Goal: Task Accomplishment & Management: Use online tool/utility

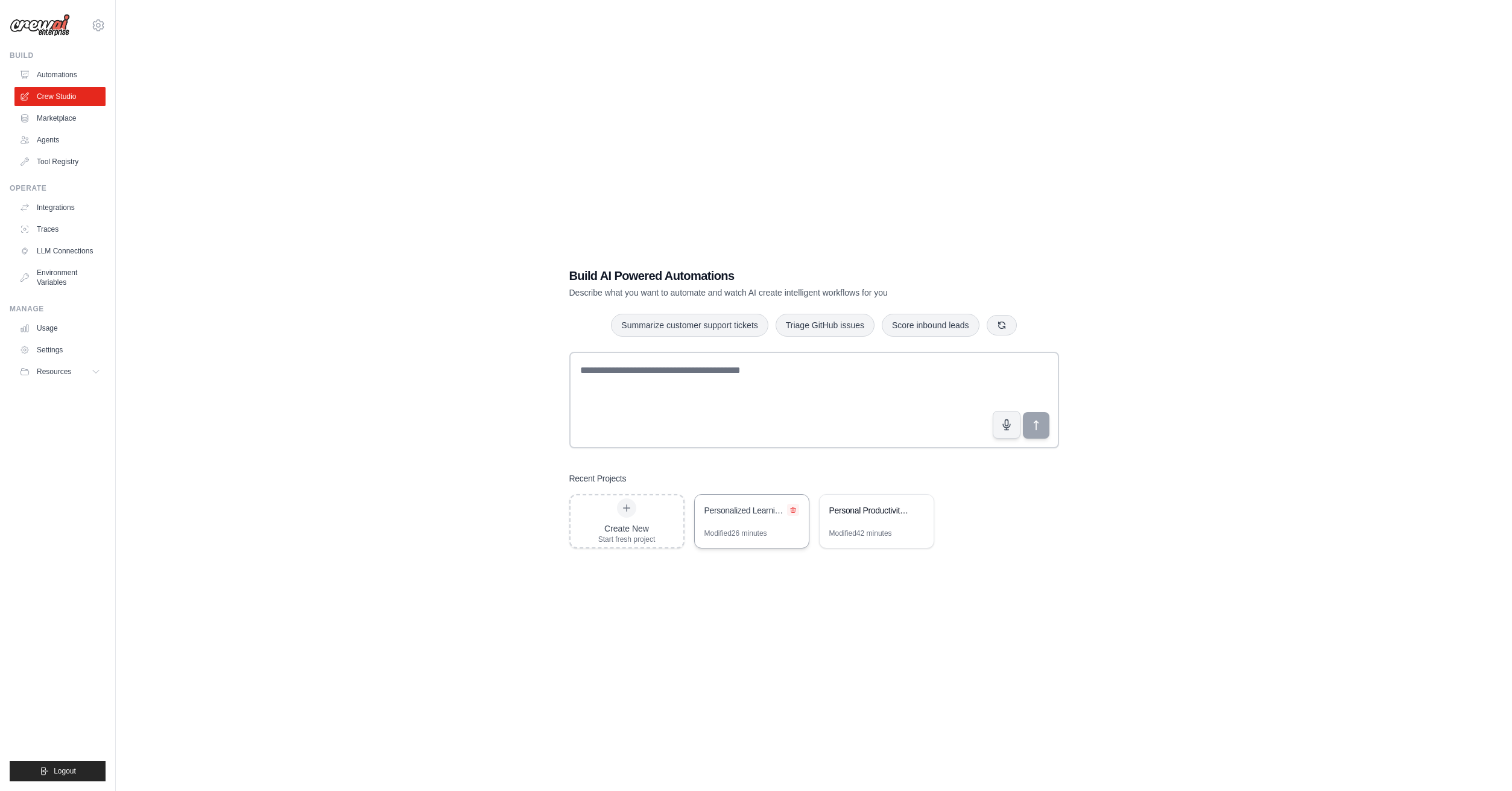
click at [793, 511] on icon at bounding box center [793, 510] width 5 height 6
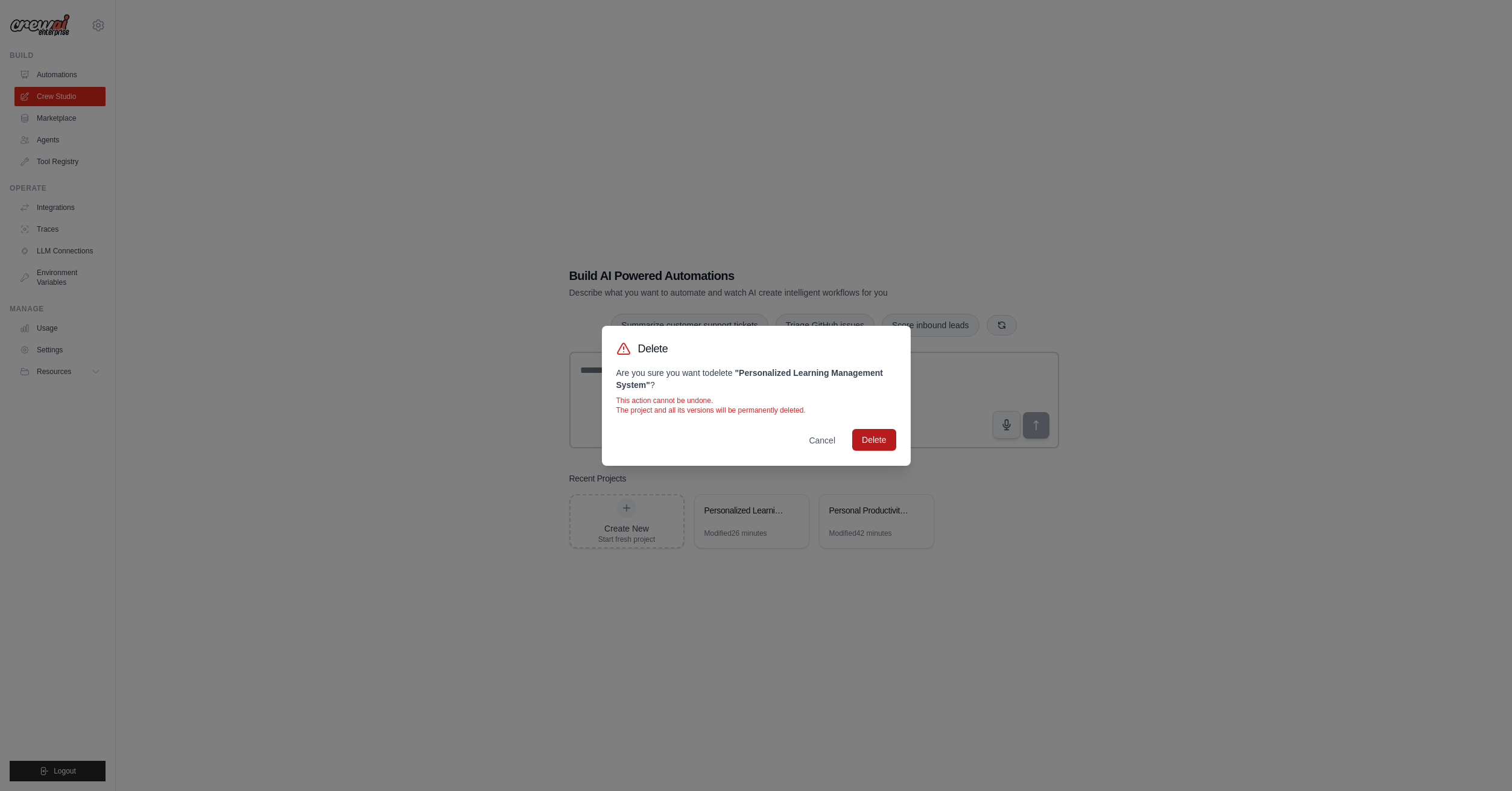
click at [873, 440] on button "Delete" at bounding box center [873, 440] width 44 height 22
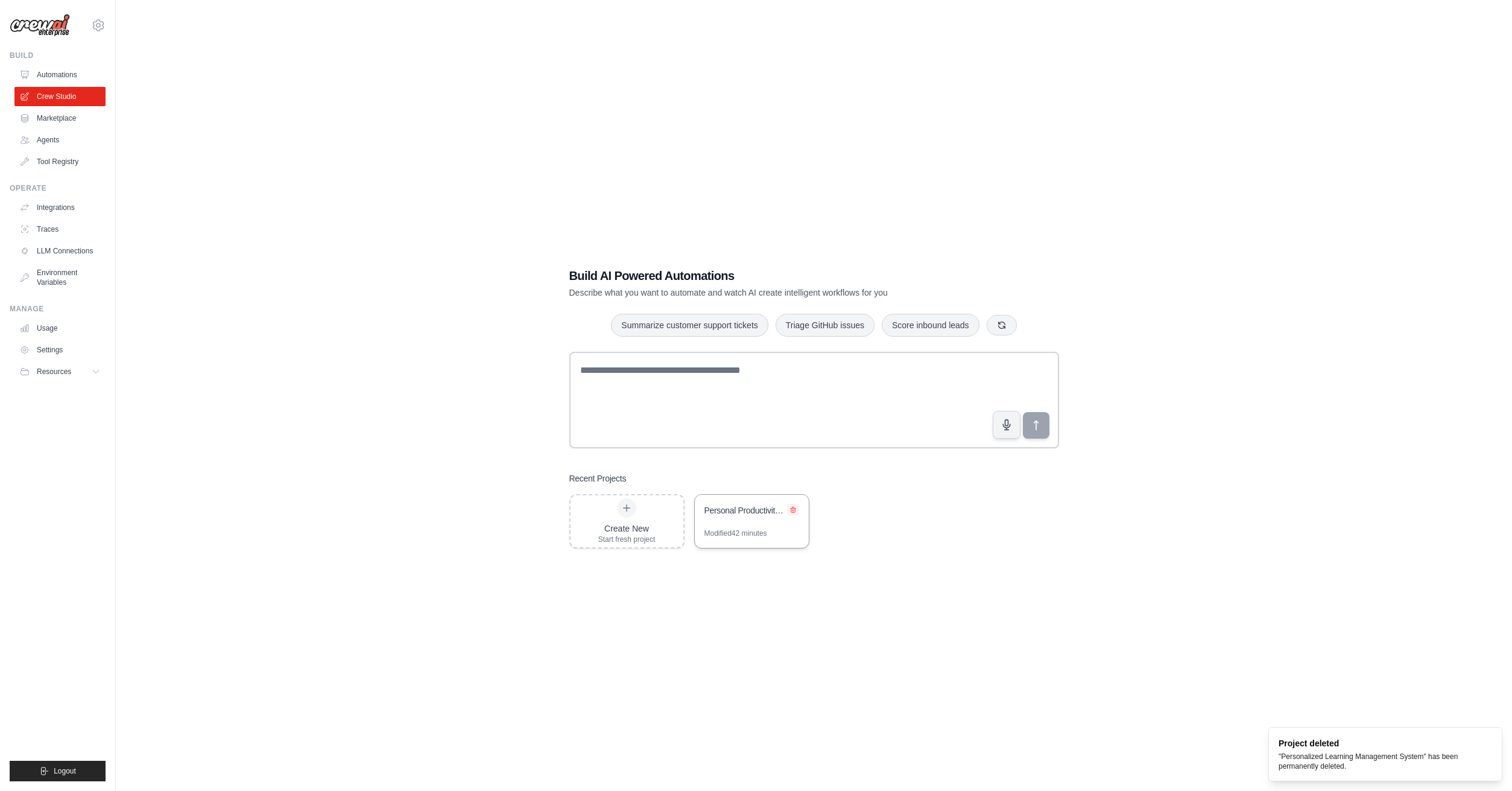
click at [796, 511] on icon at bounding box center [793, 510] width 8 height 8
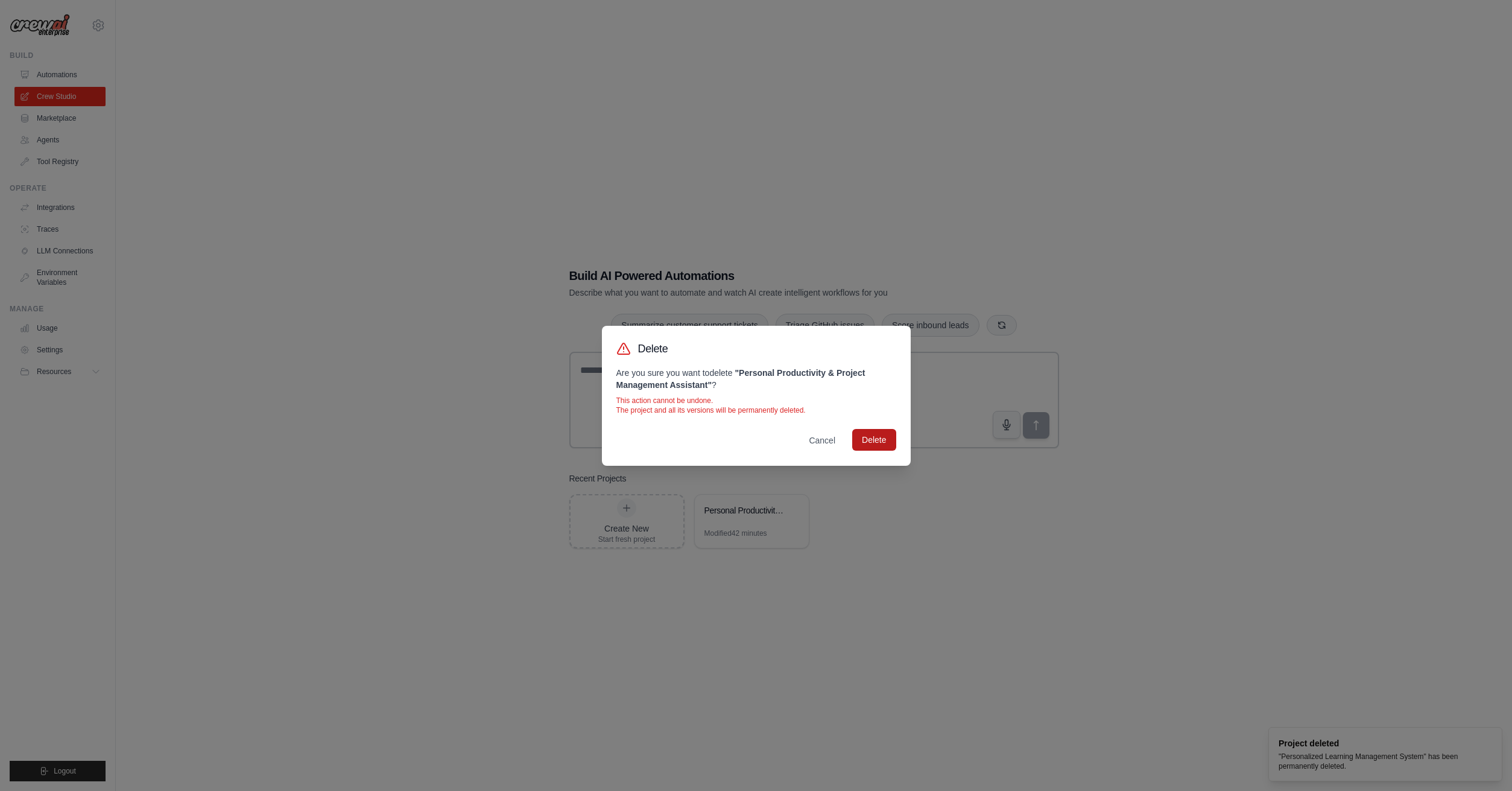
click at [864, 445] on button "Delete" at bounding box center [873, 440] width 44 height 22
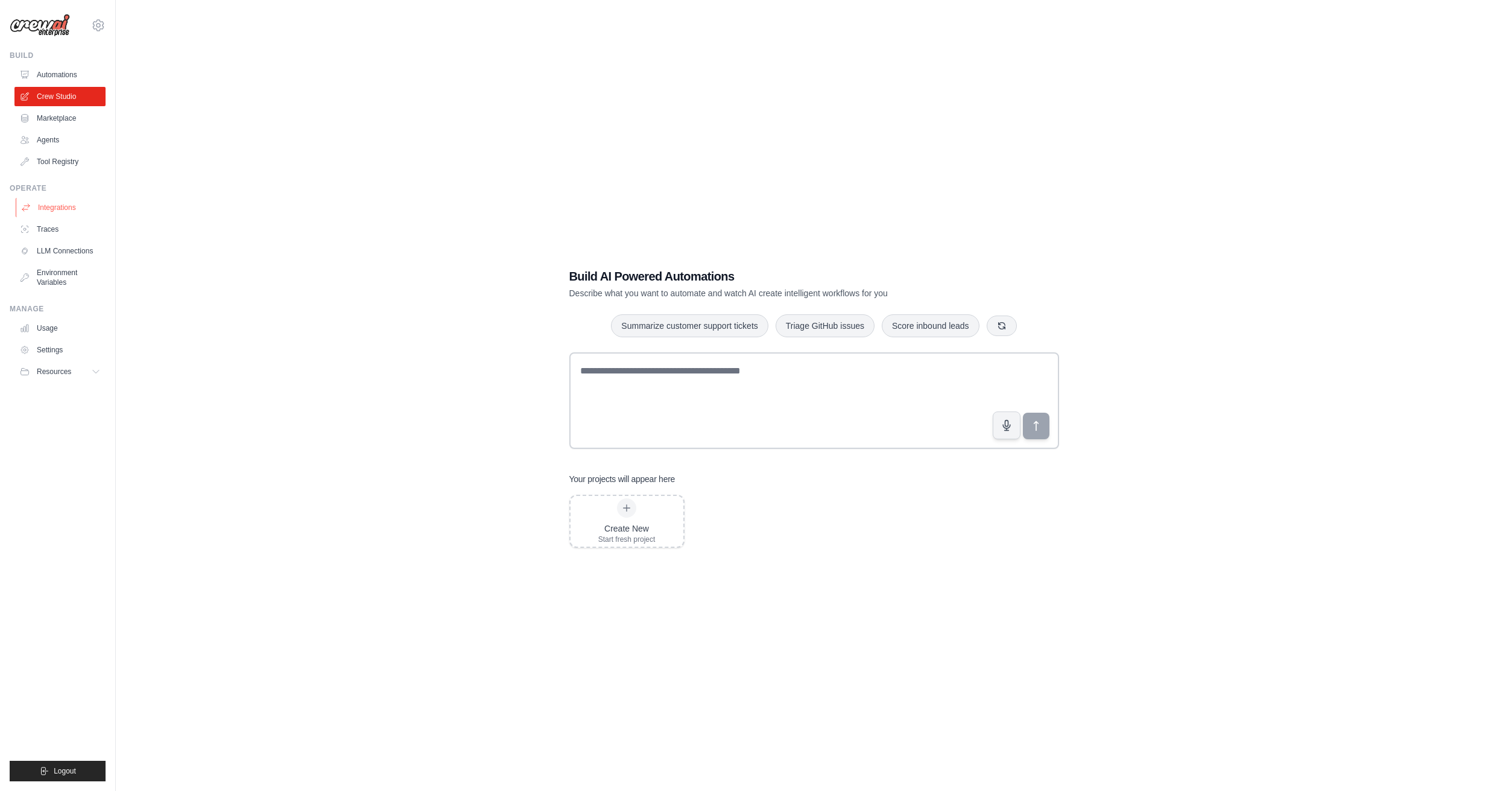
click at [76, 208] on link "Integrations" at bounding box center [62, 207] width 91 height 19
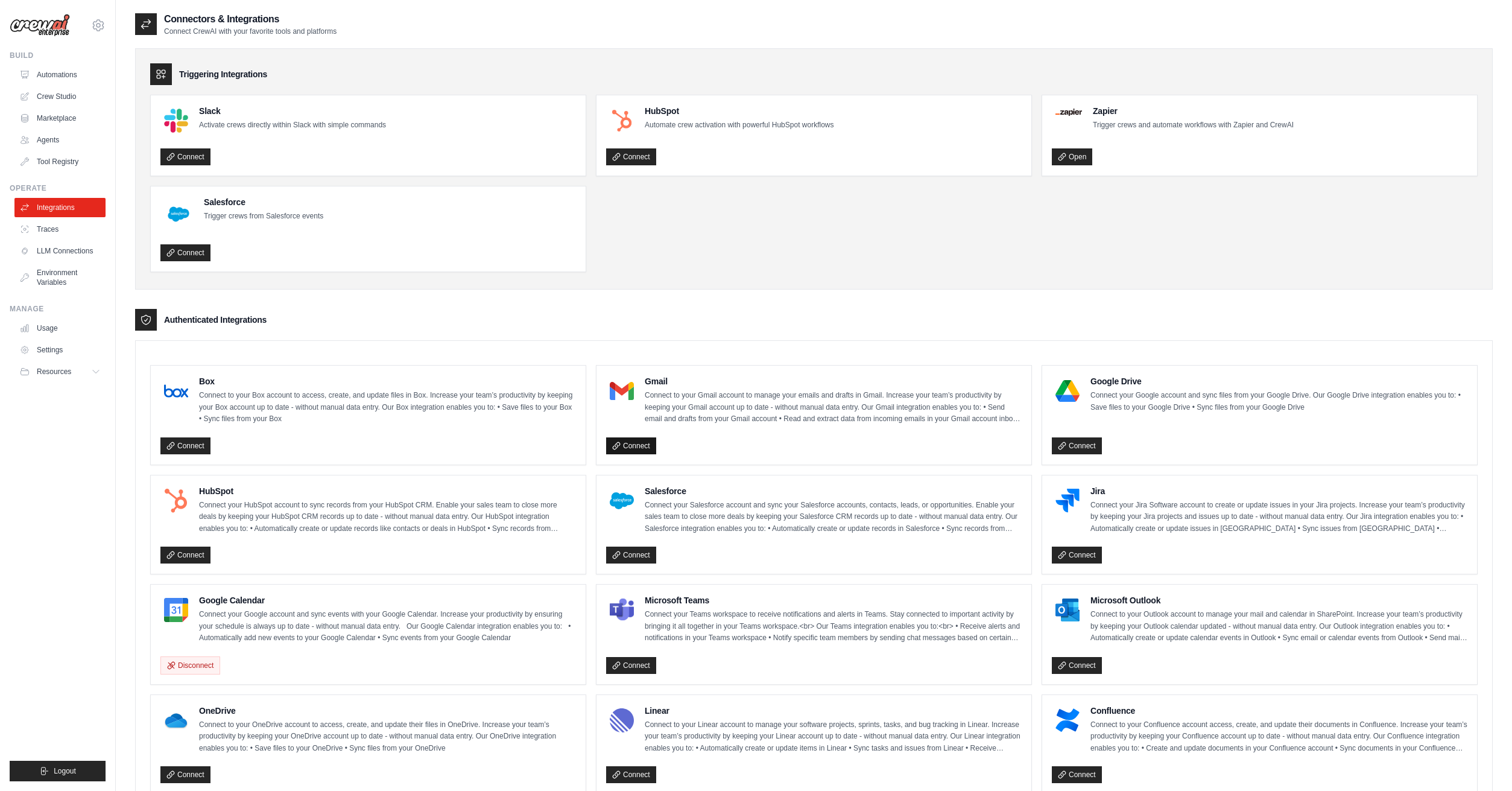
click at [645, 445] on link "Connect" at bounding box center [631, 445] width 50 height 17
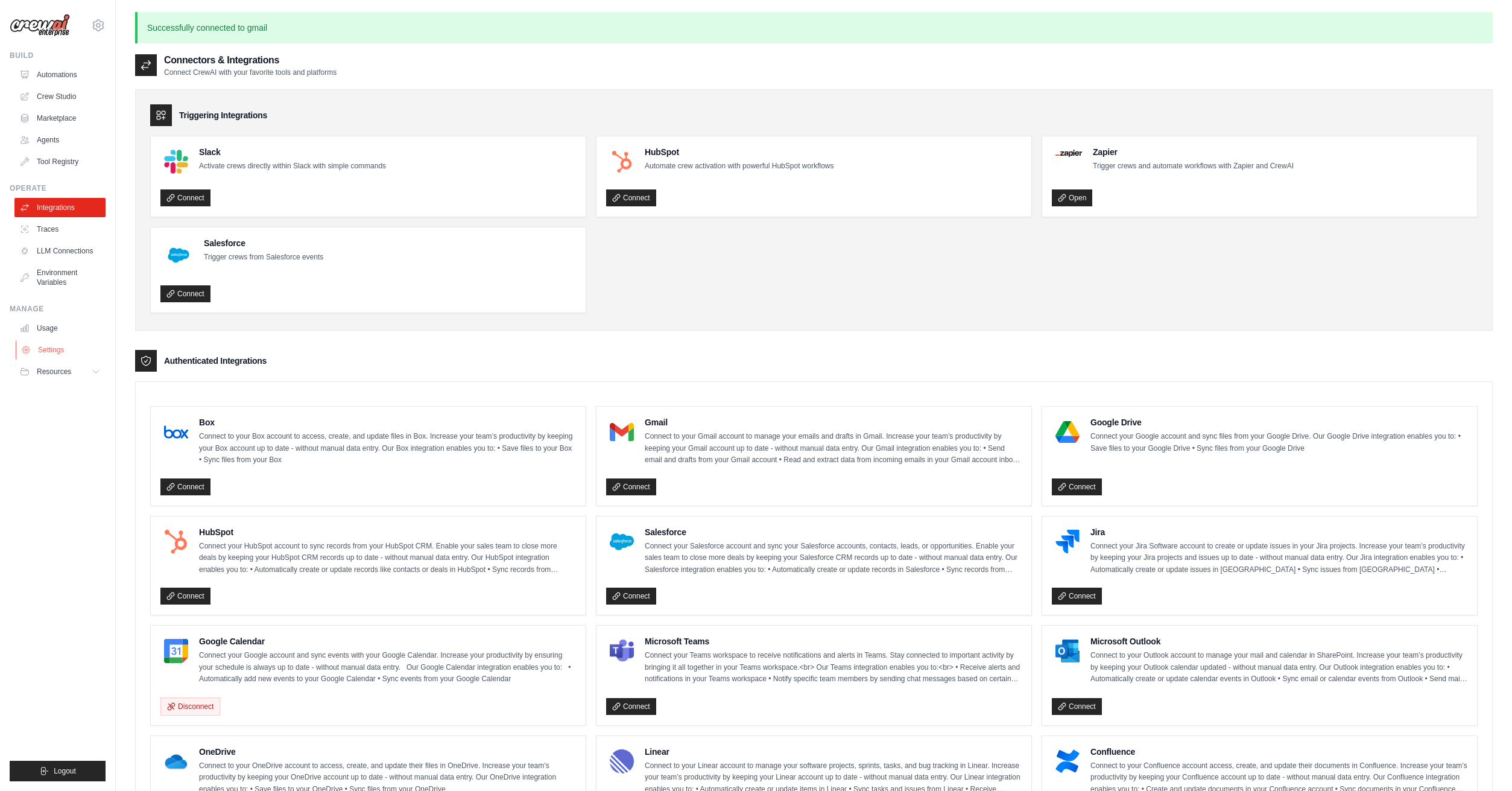
click at [63, 350] on link "Settings" at bounding box center [62, 350] width 91 height 19
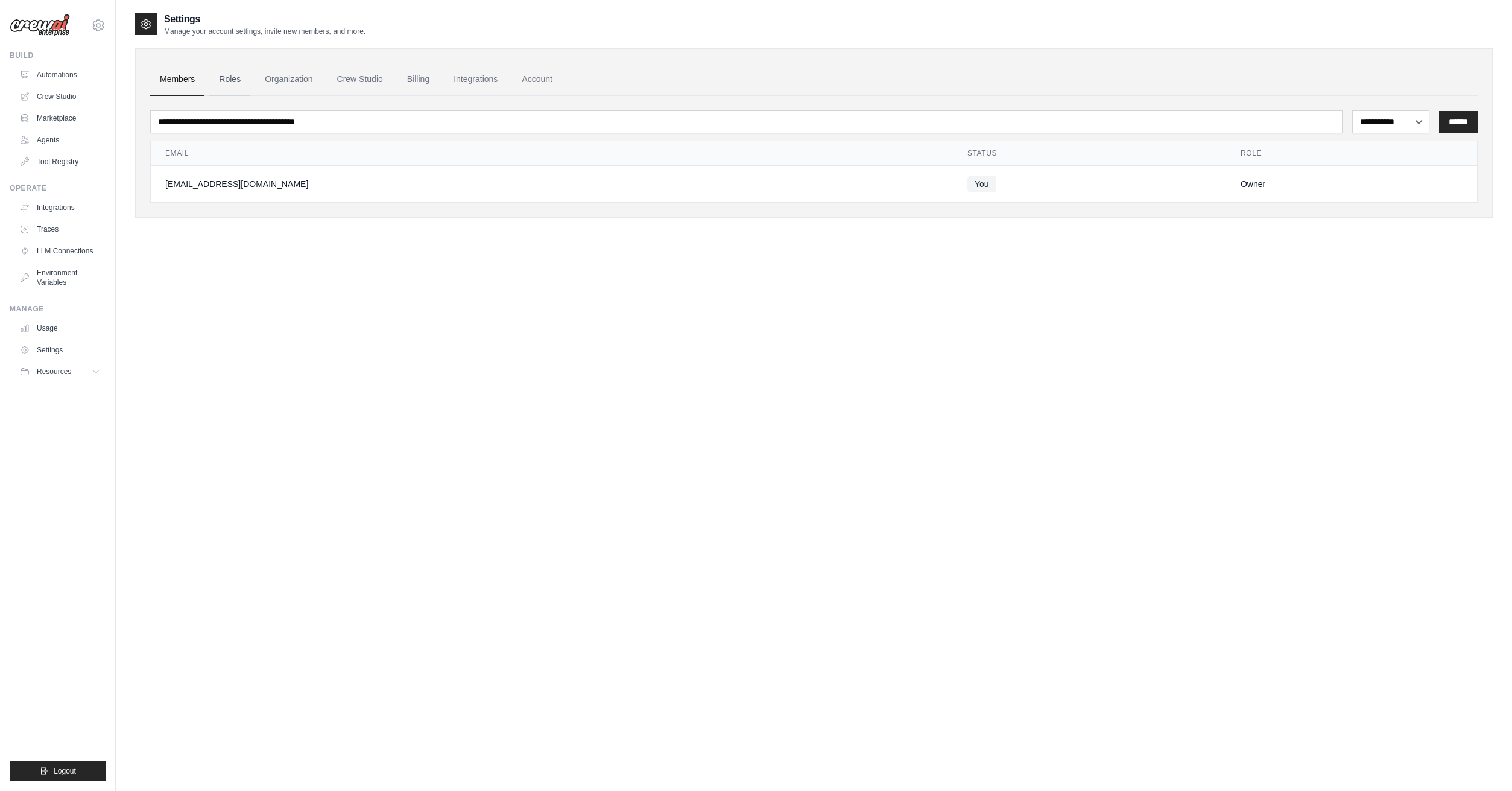
click at [250, 72] on link "Roles" at bounding box center [229, 80] width 41 height 32
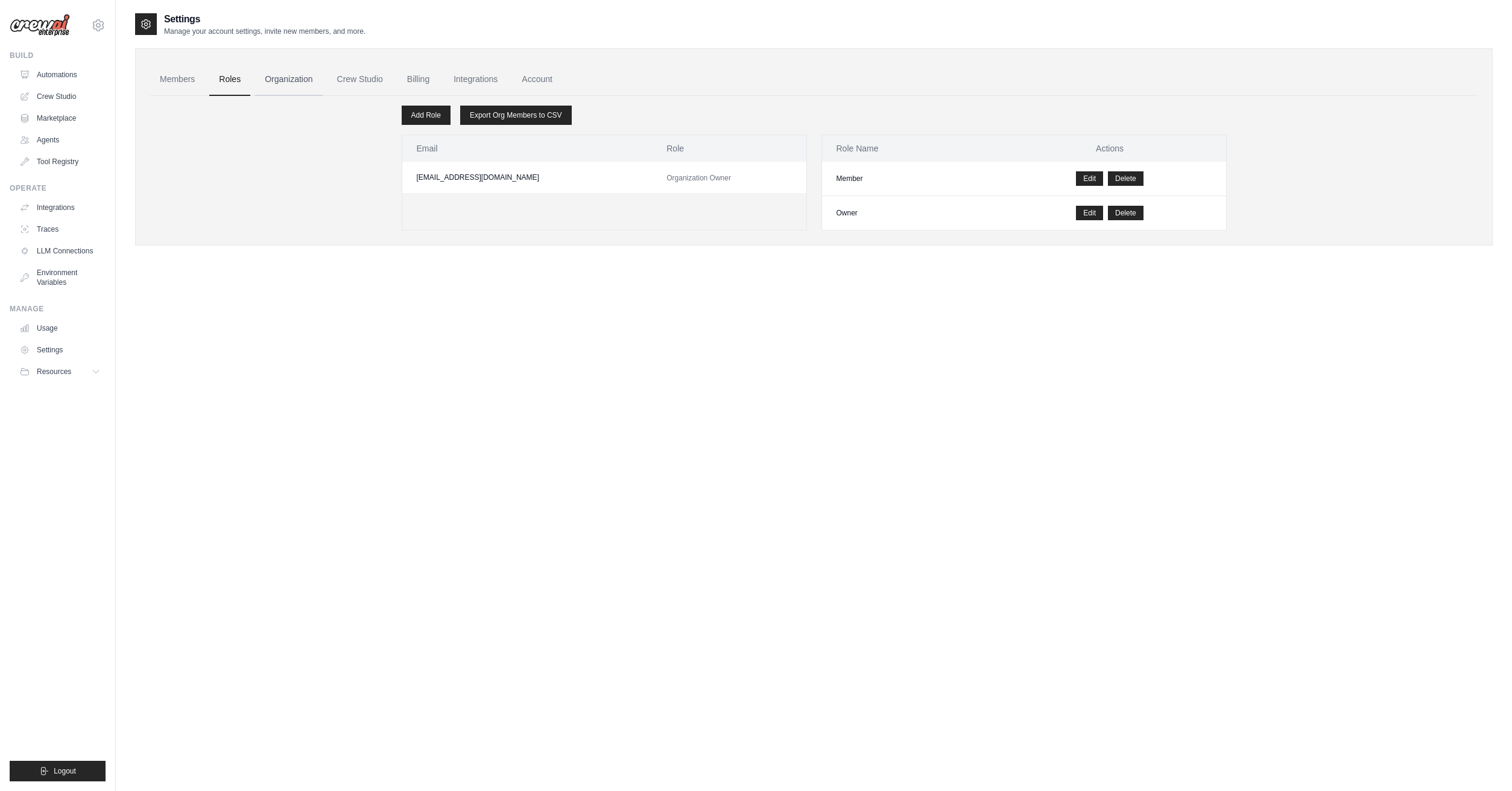
click at [296, 82] on link "Organization" at bounding box center [288, 80] width 67 height 32
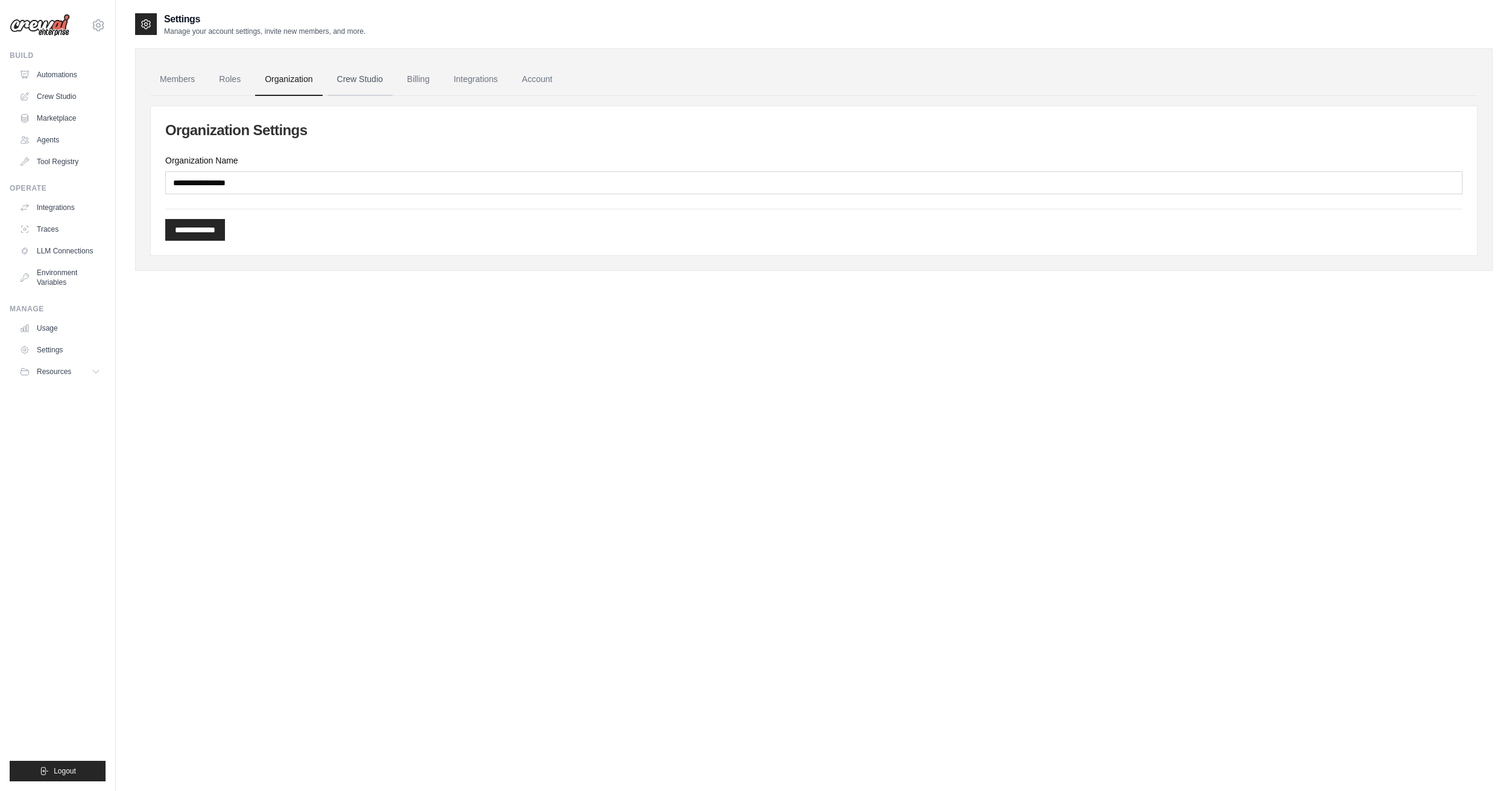
click at [367, 89] on link "Crew Studio" at bounding box center [360, 80] width 65 height 32
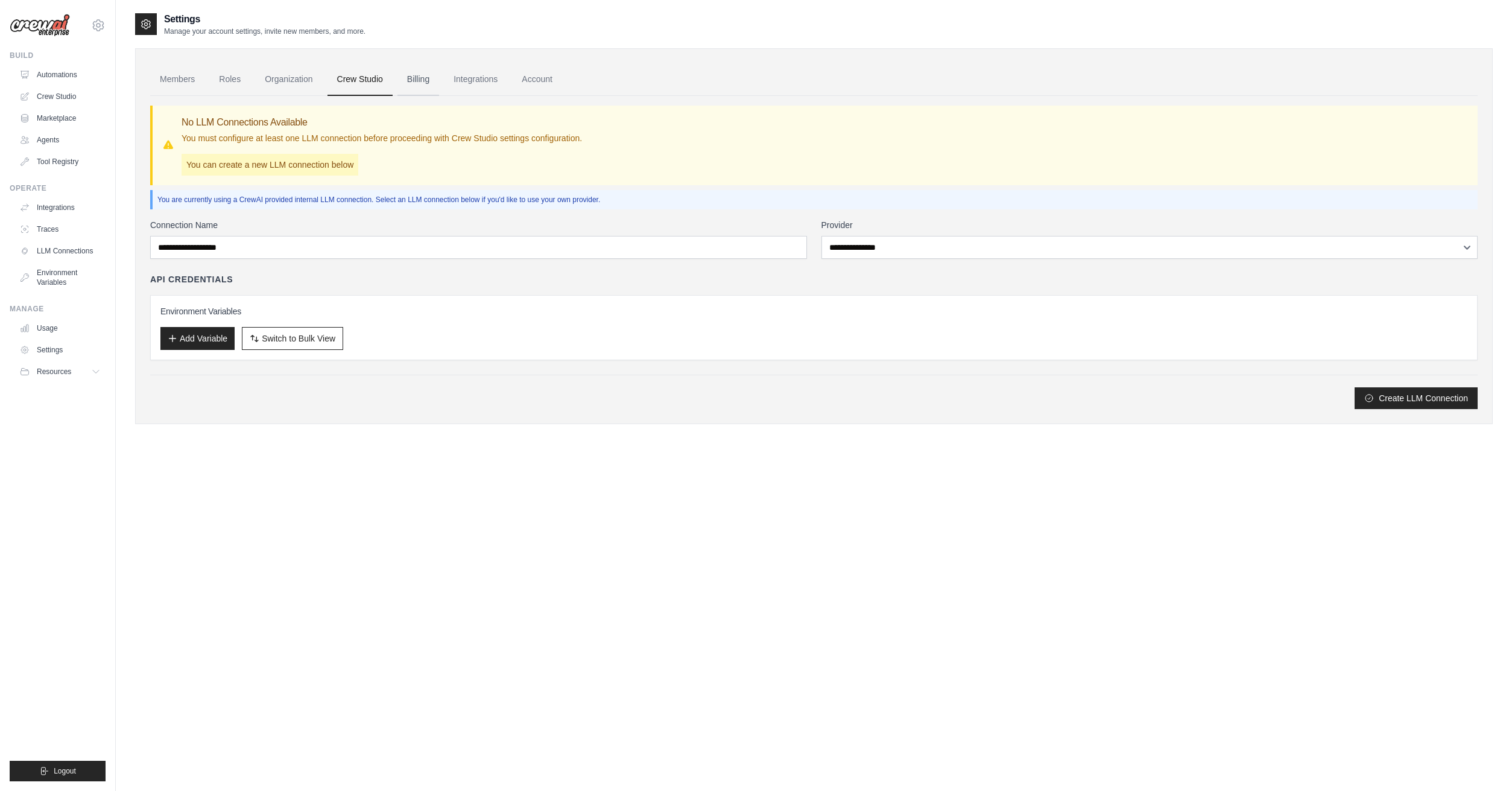
click at [435, 77] on link "Billing" at bounding box center [418, 80] width 42 height 32
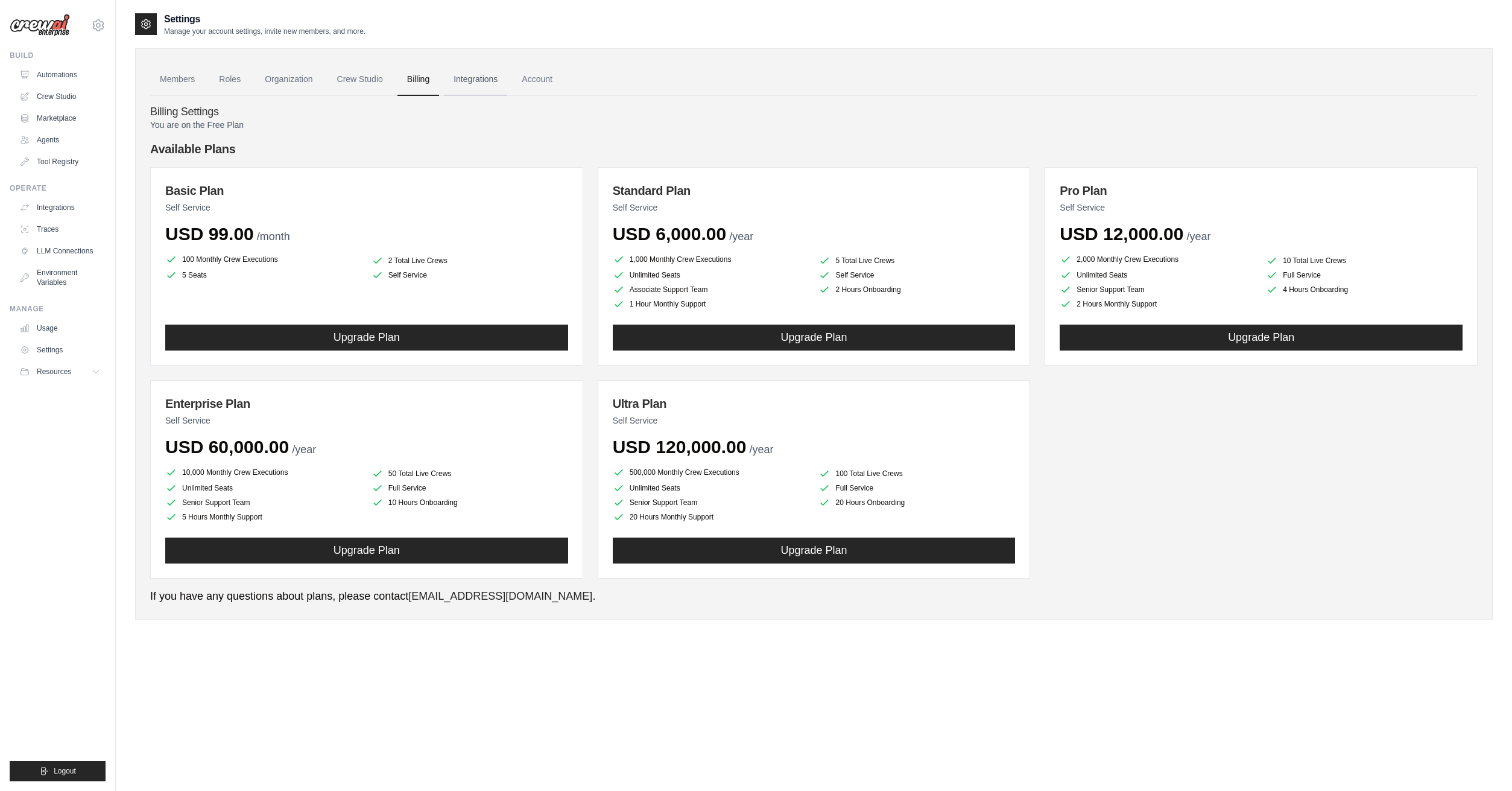
click at [491, 82] on link "Integrations" at bounding box center [475, 80] width 63 height 32
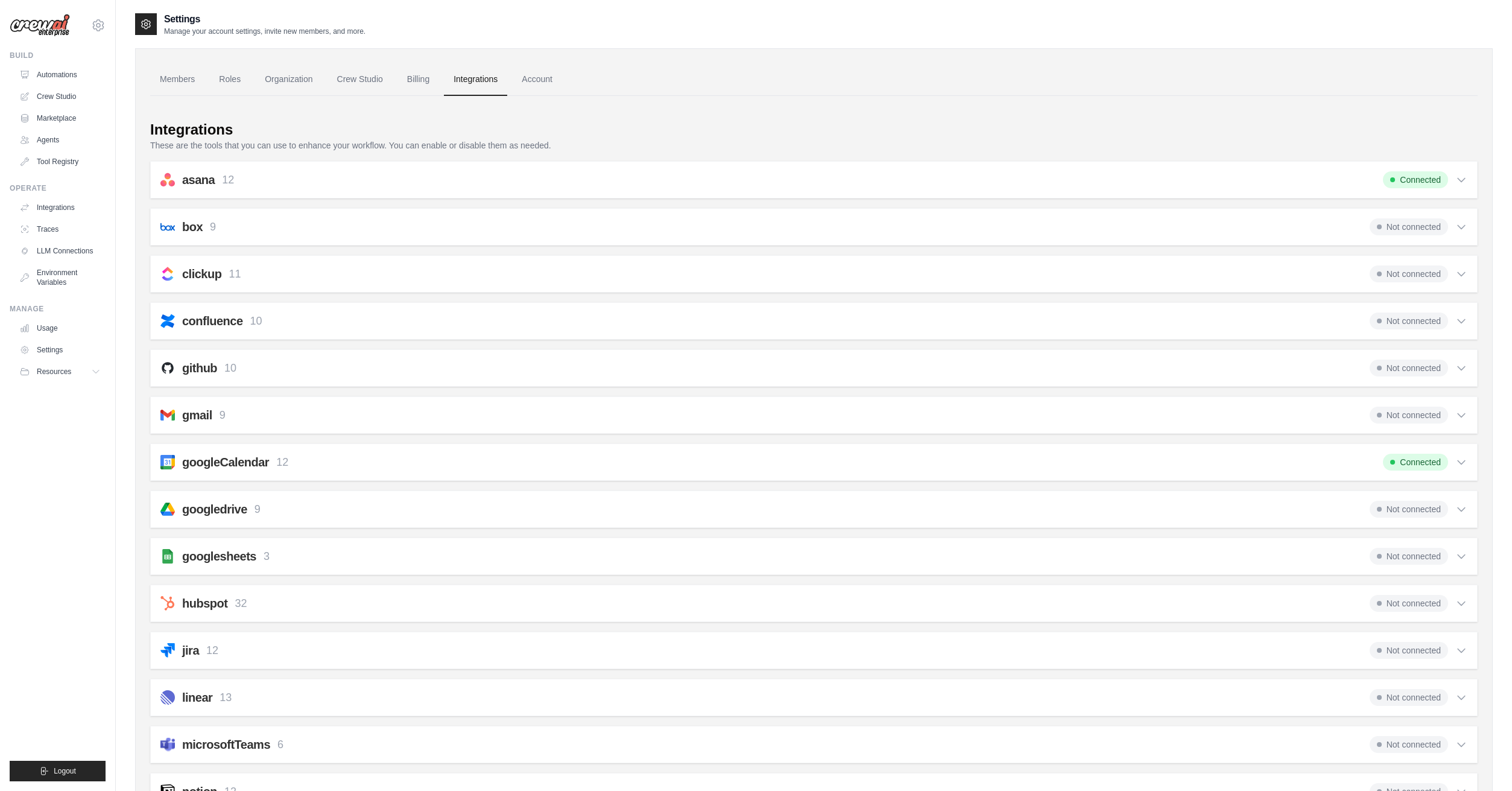
click at [1459, 462] on icon at bounding box center [1461, 461] width 12 height 12
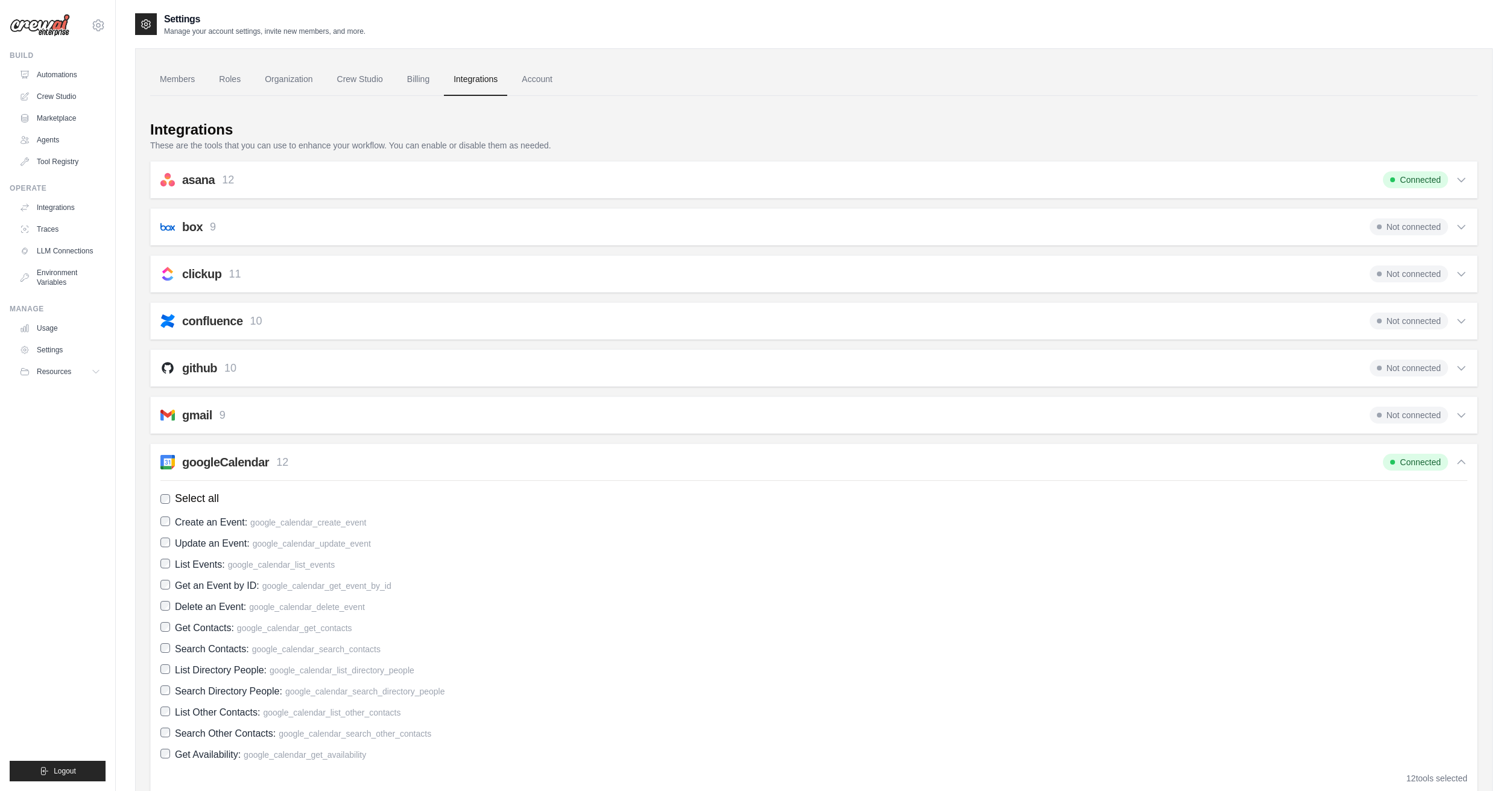
click at [1459, 461] on icon at bounding box center [1462, 462] width 8 height 4
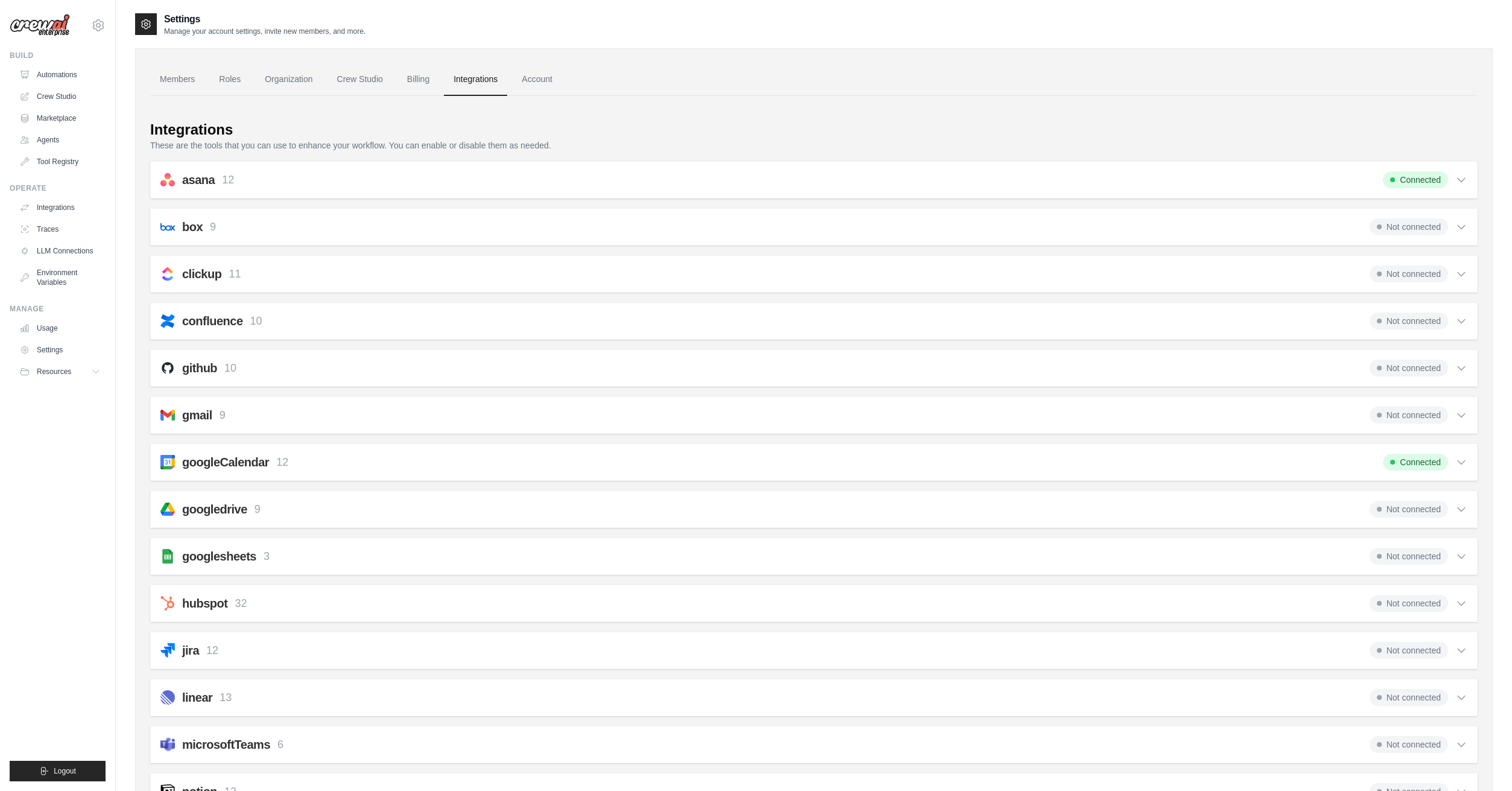
click at [1452, 416] on div "Not connected" at bounding box center [1418, 415] width 98 height 17
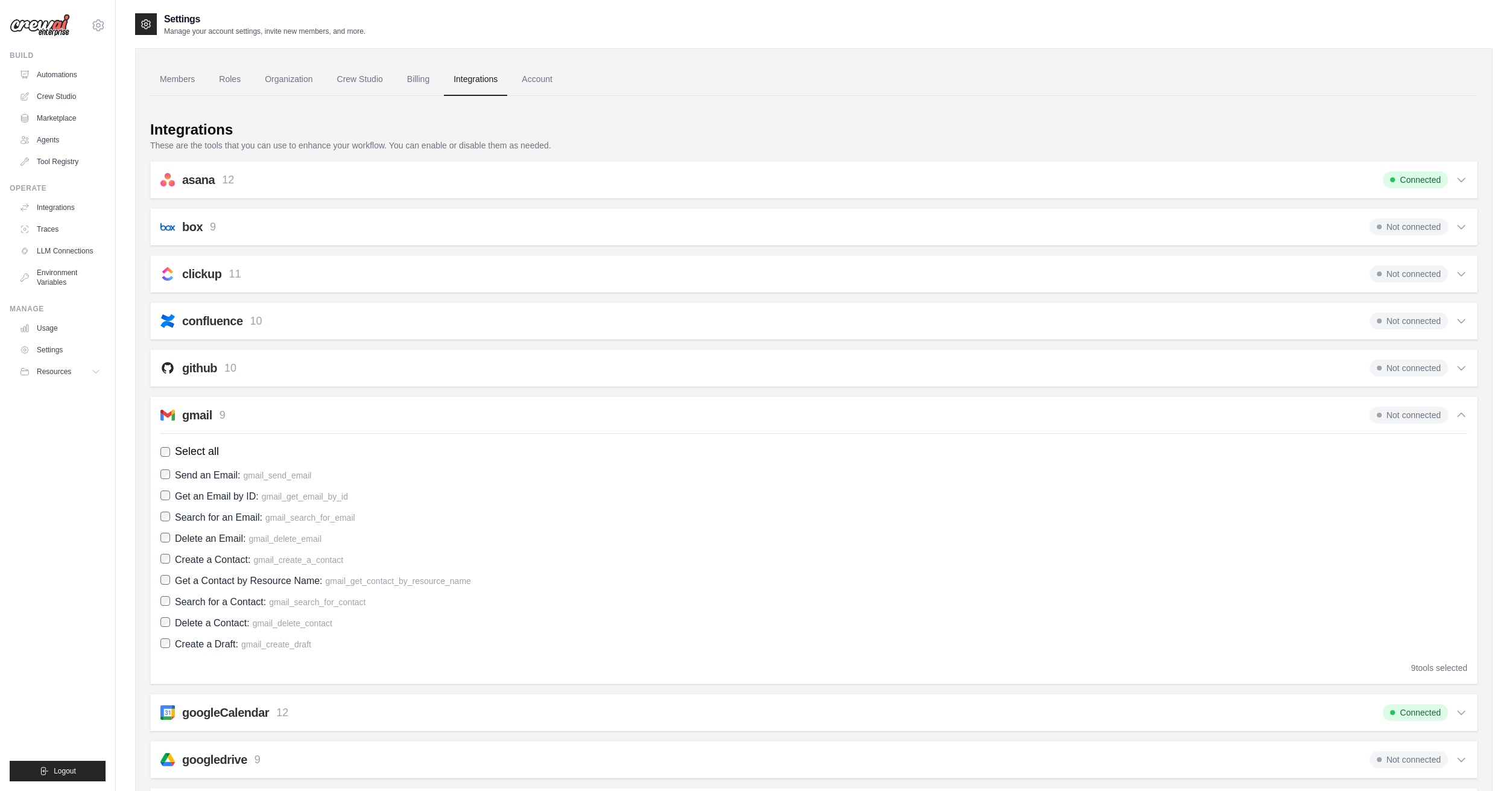
click at [1452, 416] on div "Not connected" at bounding box center [1418, 415] width 98 height 17
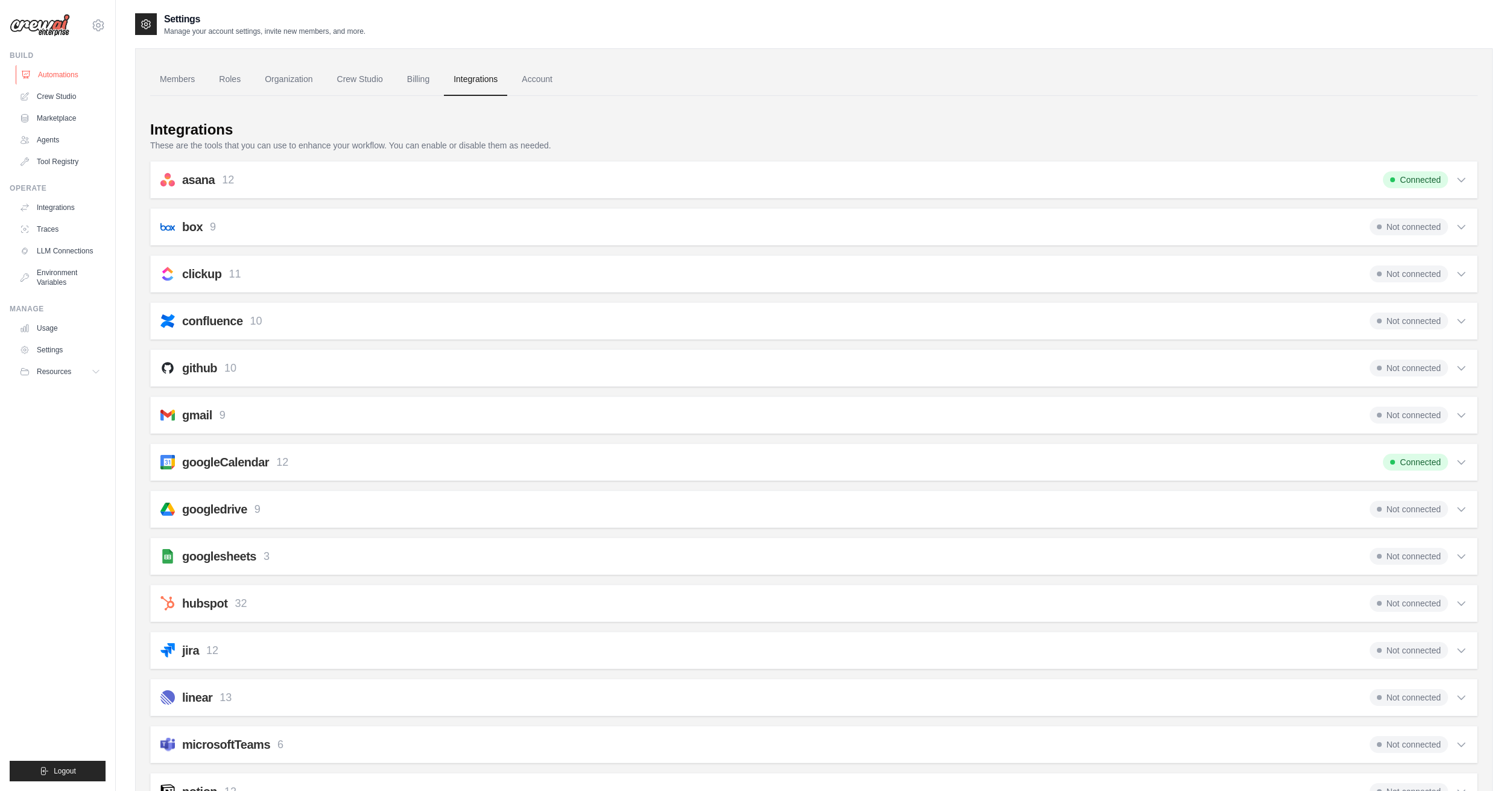
click at [64, 71] on link "Automations" at bounding box center [62, 75] width 91 height 19
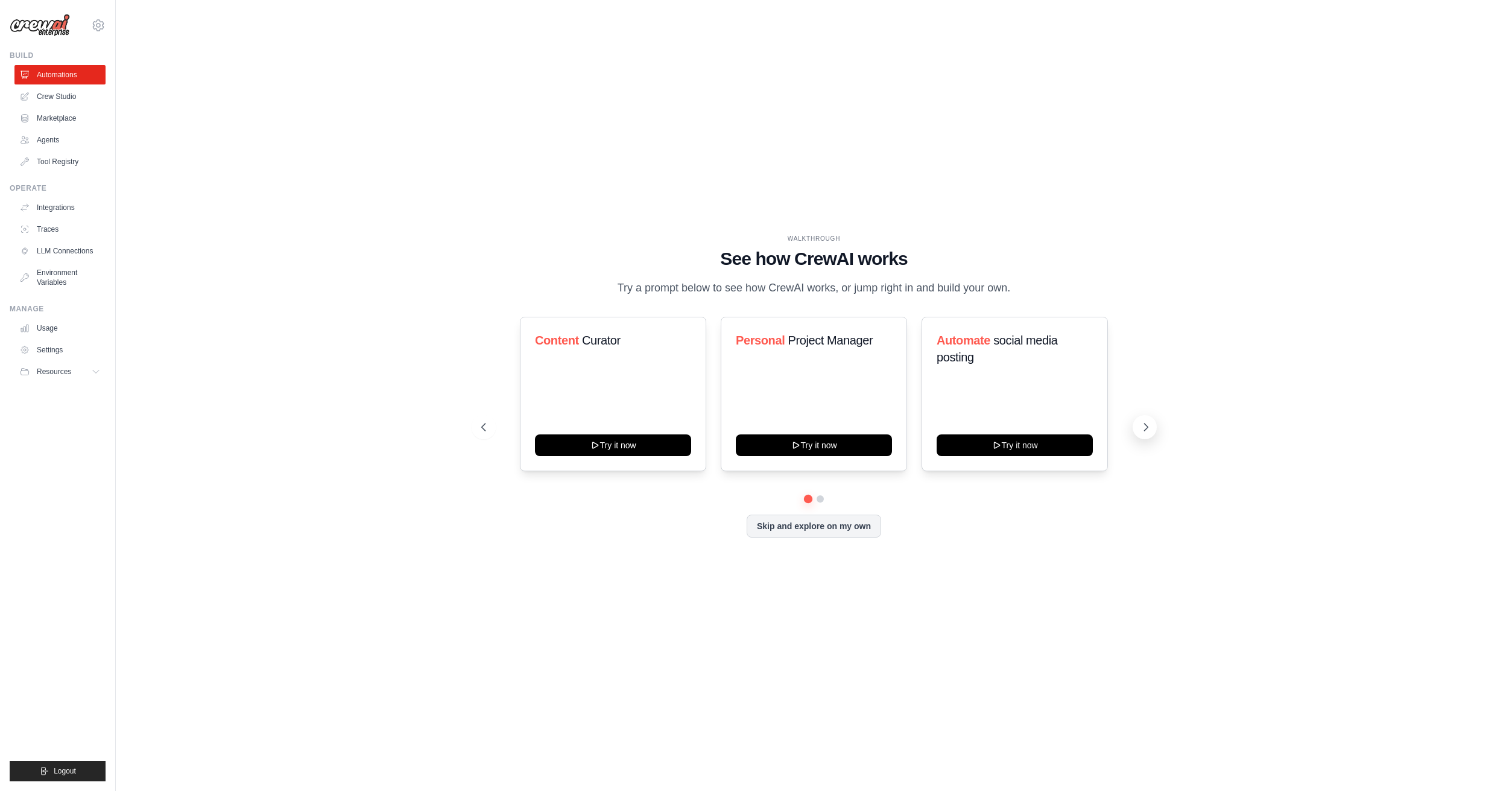
click at [1146, 433] on icon at bounding box center [1145, 426] width 12 height 12
click at [1147, 430] on icon at bounding box center [1146, 427] width 4 height 8
click at [842, 532] on button "Skip and explore on my own" at bounding box center [814, 525] width 135 height 23
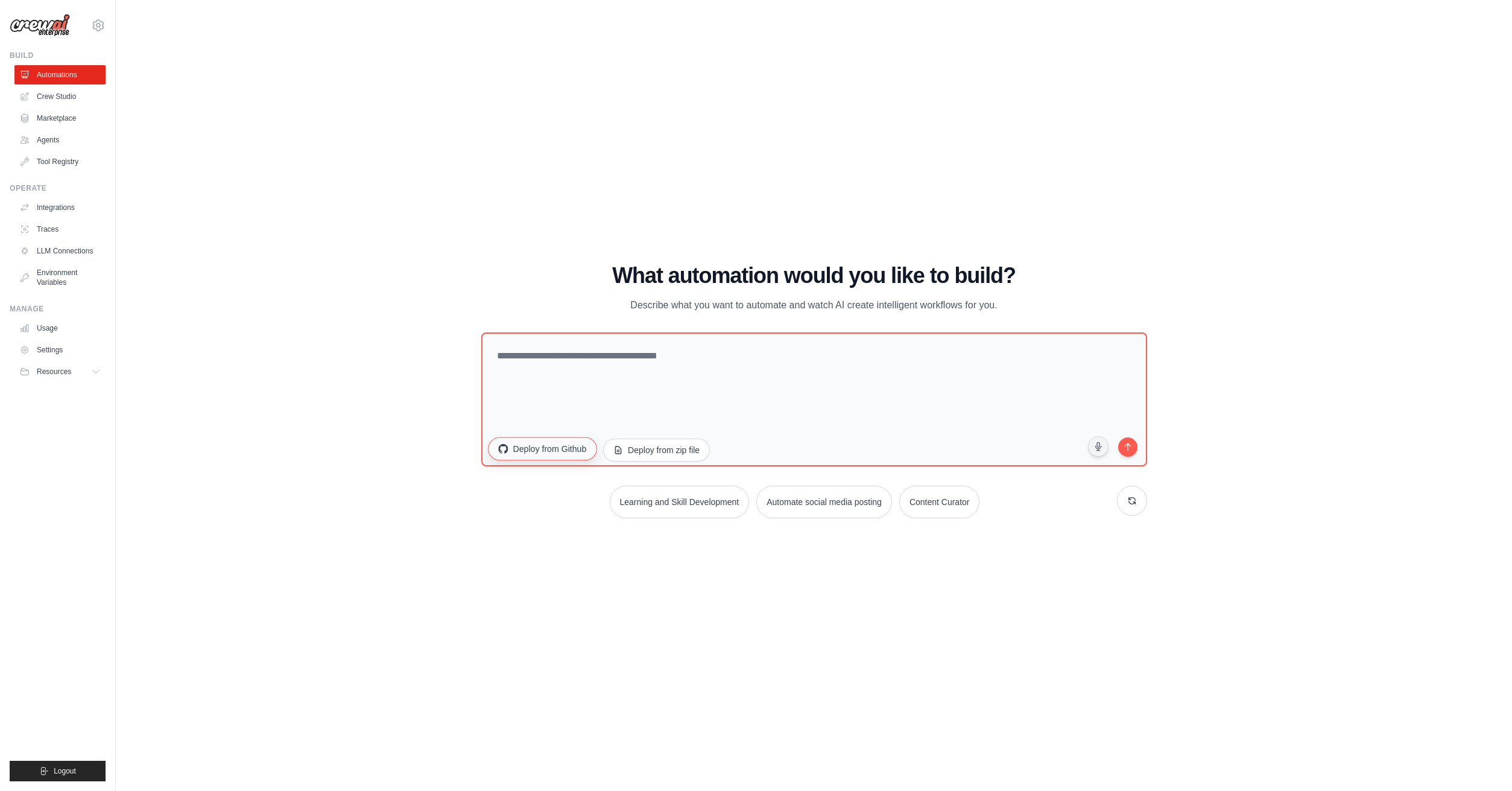
click at [538, 458] on button "Deploy from Github" at bounding box center [542, 448] width 109 height 23
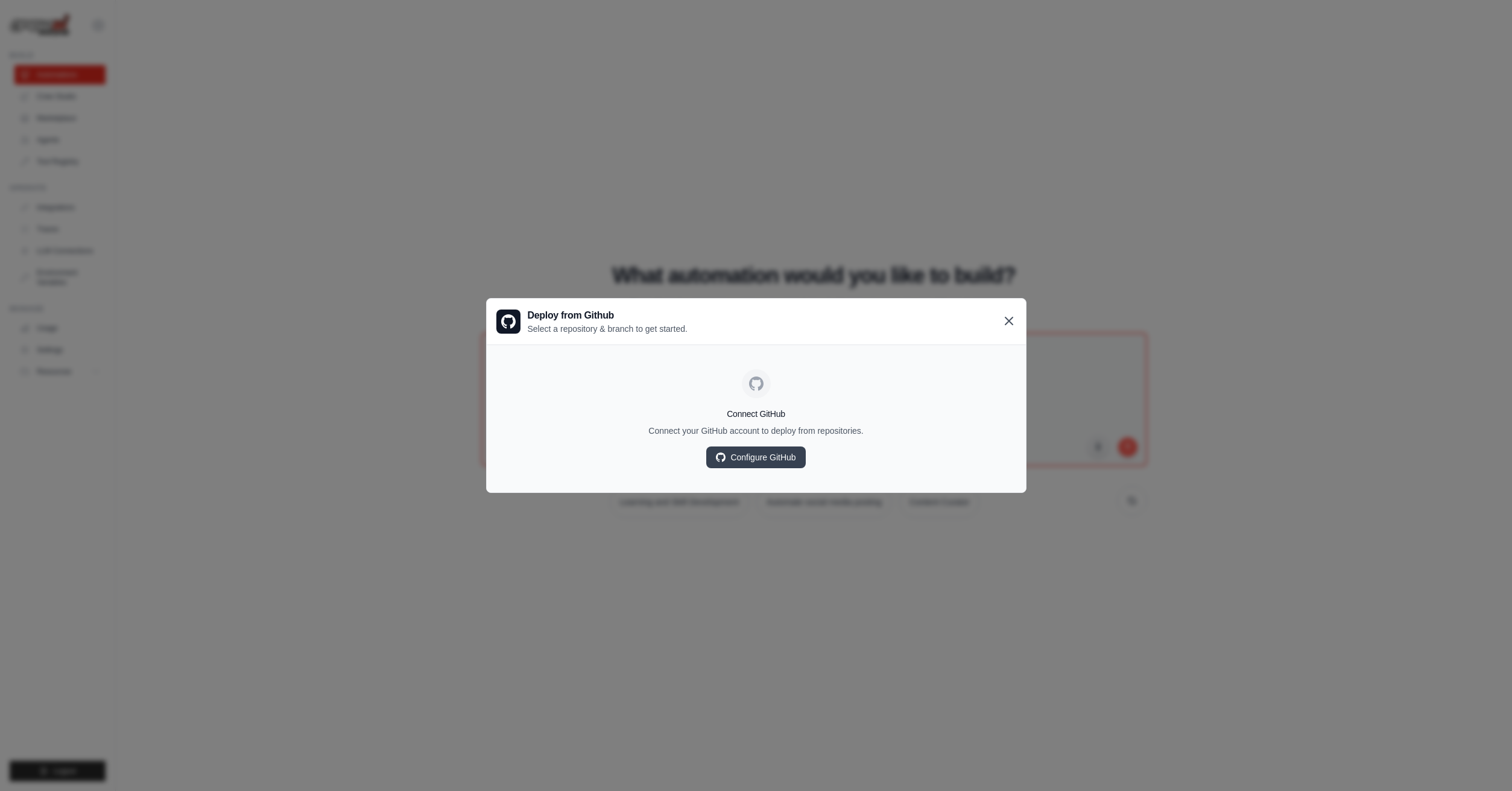
click at [1009, 324] on icon at bounding box center [1008, 320] width 14 height 14
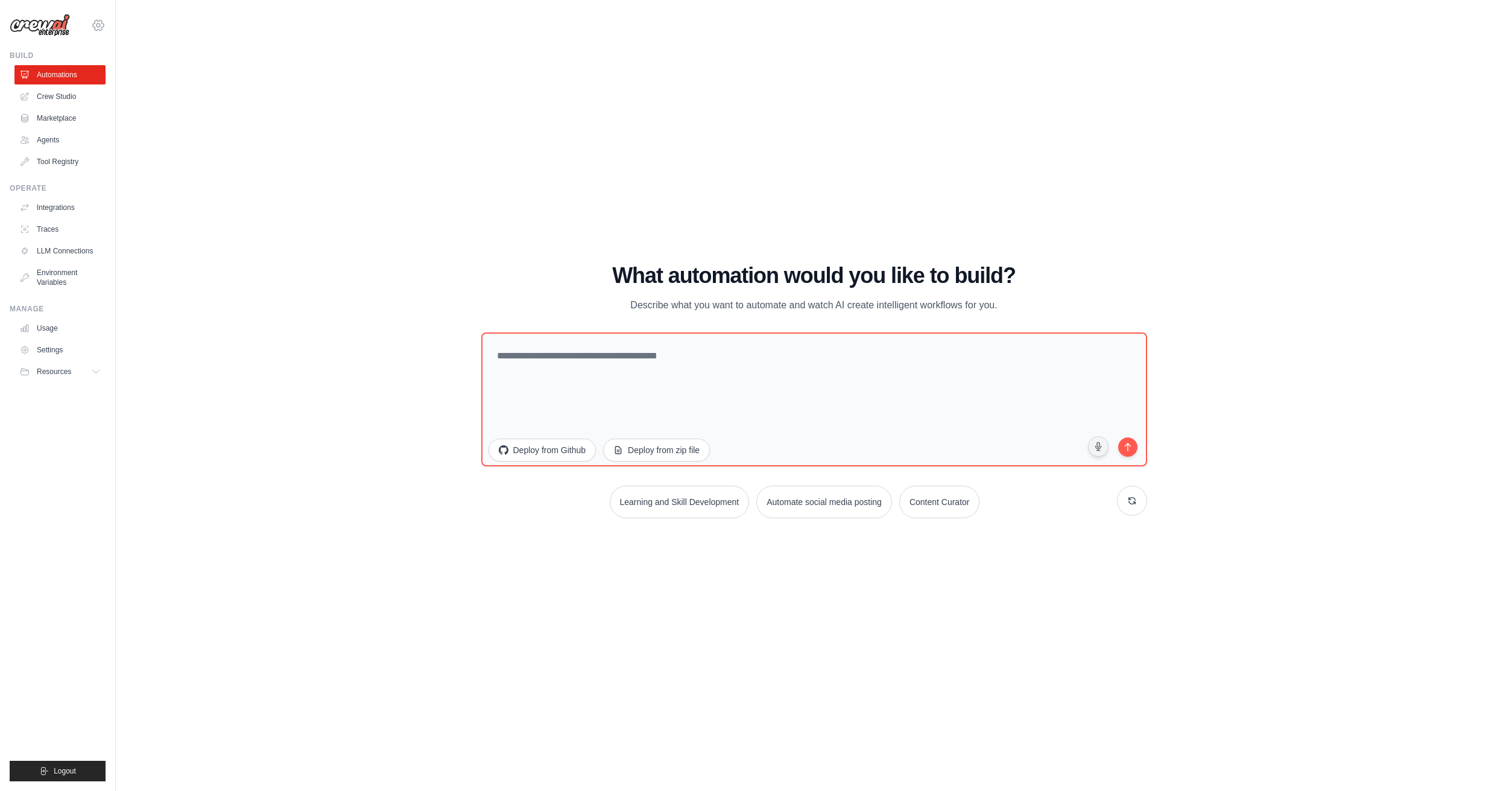
click at [96, 25] on icon at bounding box center [98, 25] width 14 height 14
click at [96, 81] on link "Settings" at bounding box center [99, 81] width 106 height 22
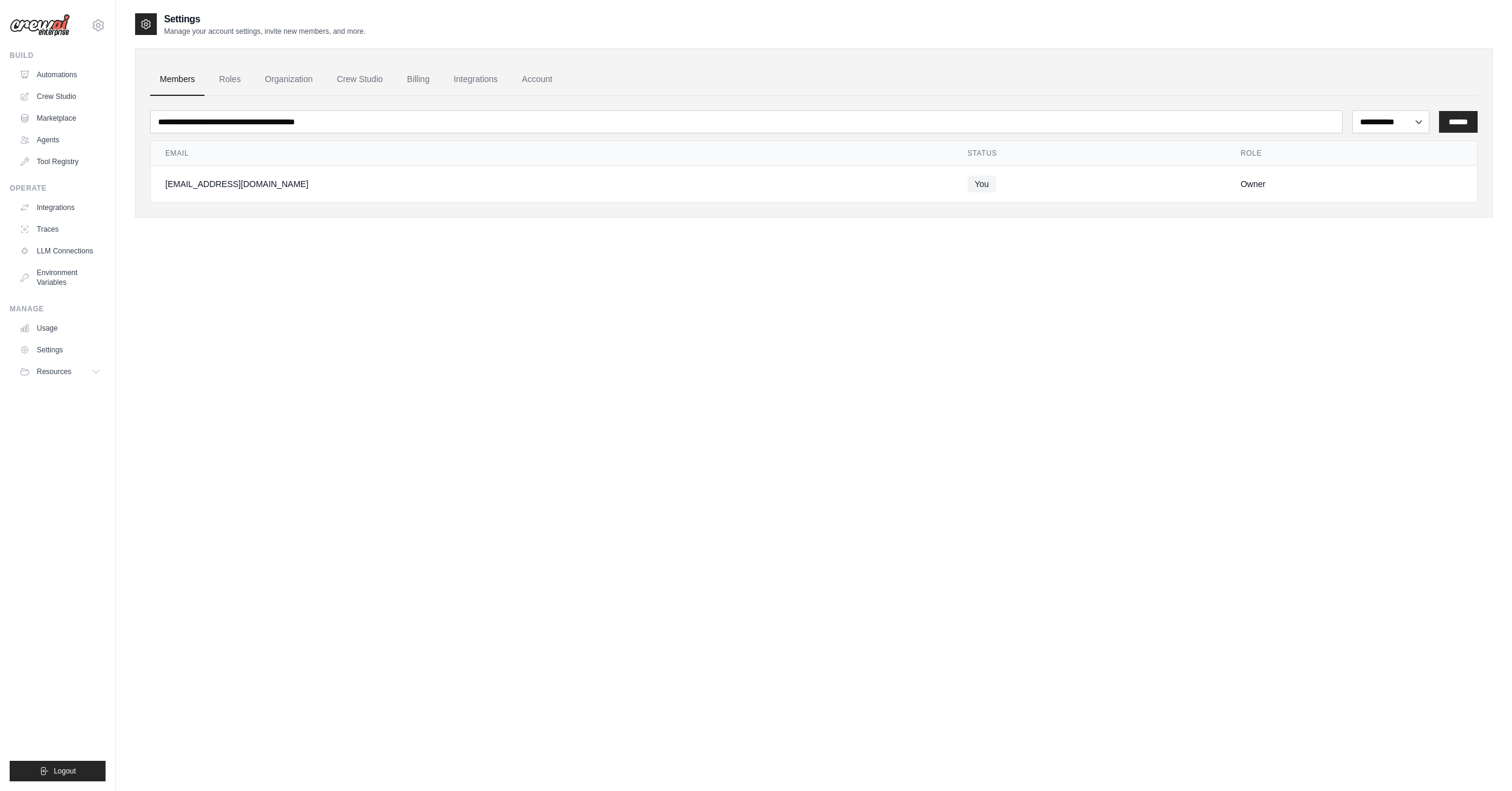
click at [1459, 393] on div "**********" at bounding box center [814, 407] width 1358 height 791
click at [496, 83] on link "Integrations" at bounding box center [475, 80] width 63 height 32
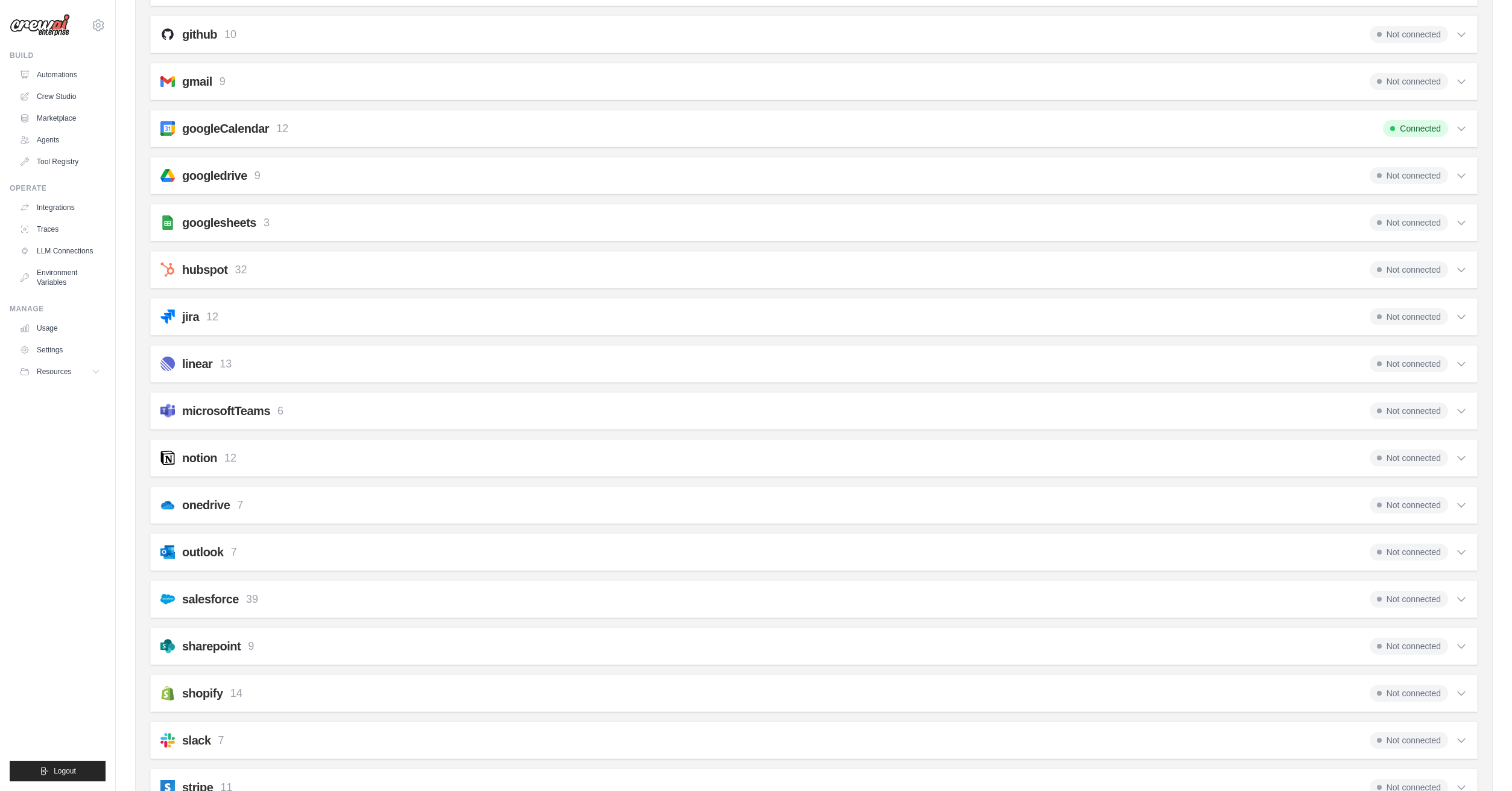
scroll to position [277, 0]
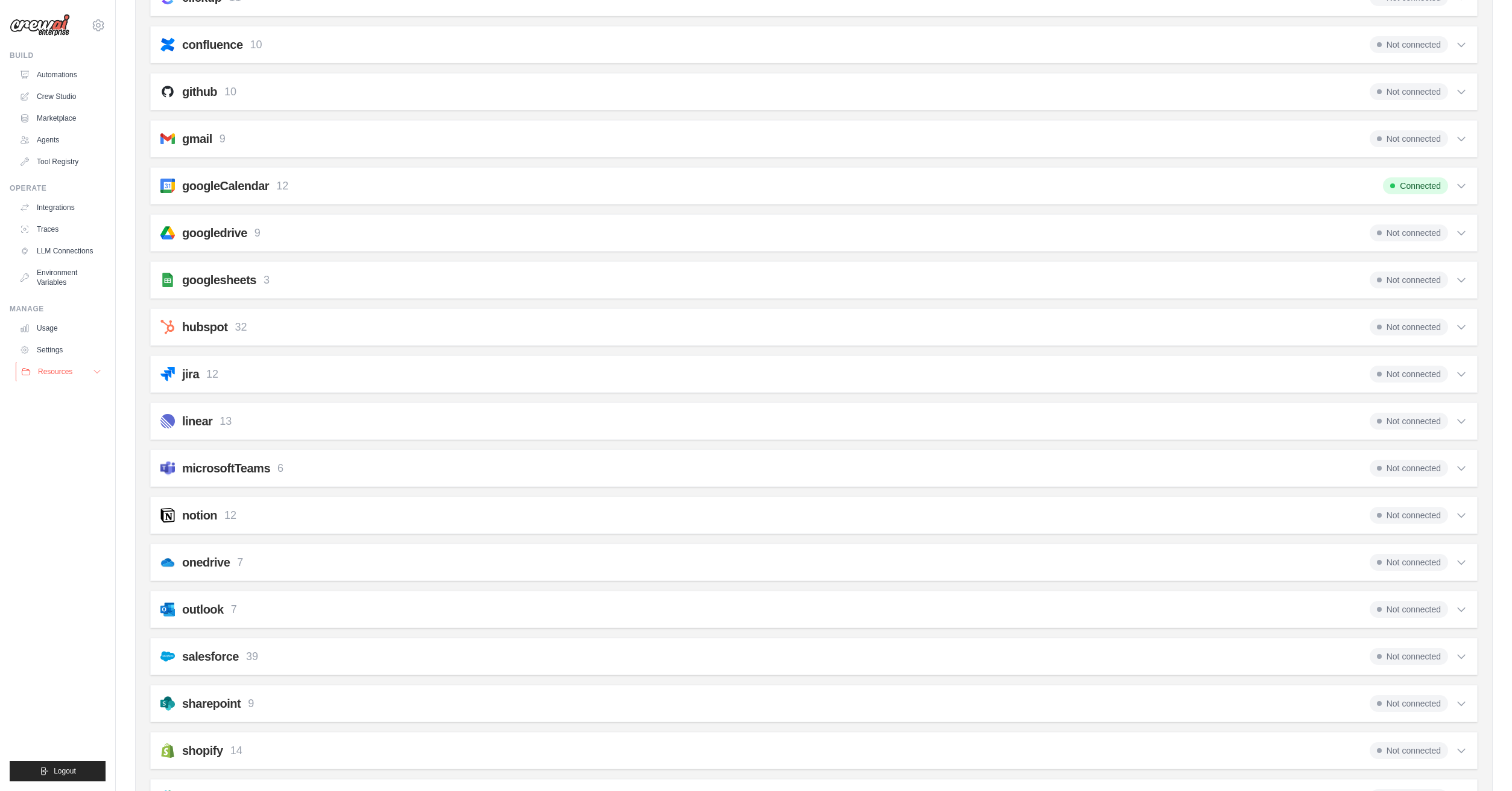
click at [85, 373] on button "Resources" at bounding box center [62, 371] width 91 height 19
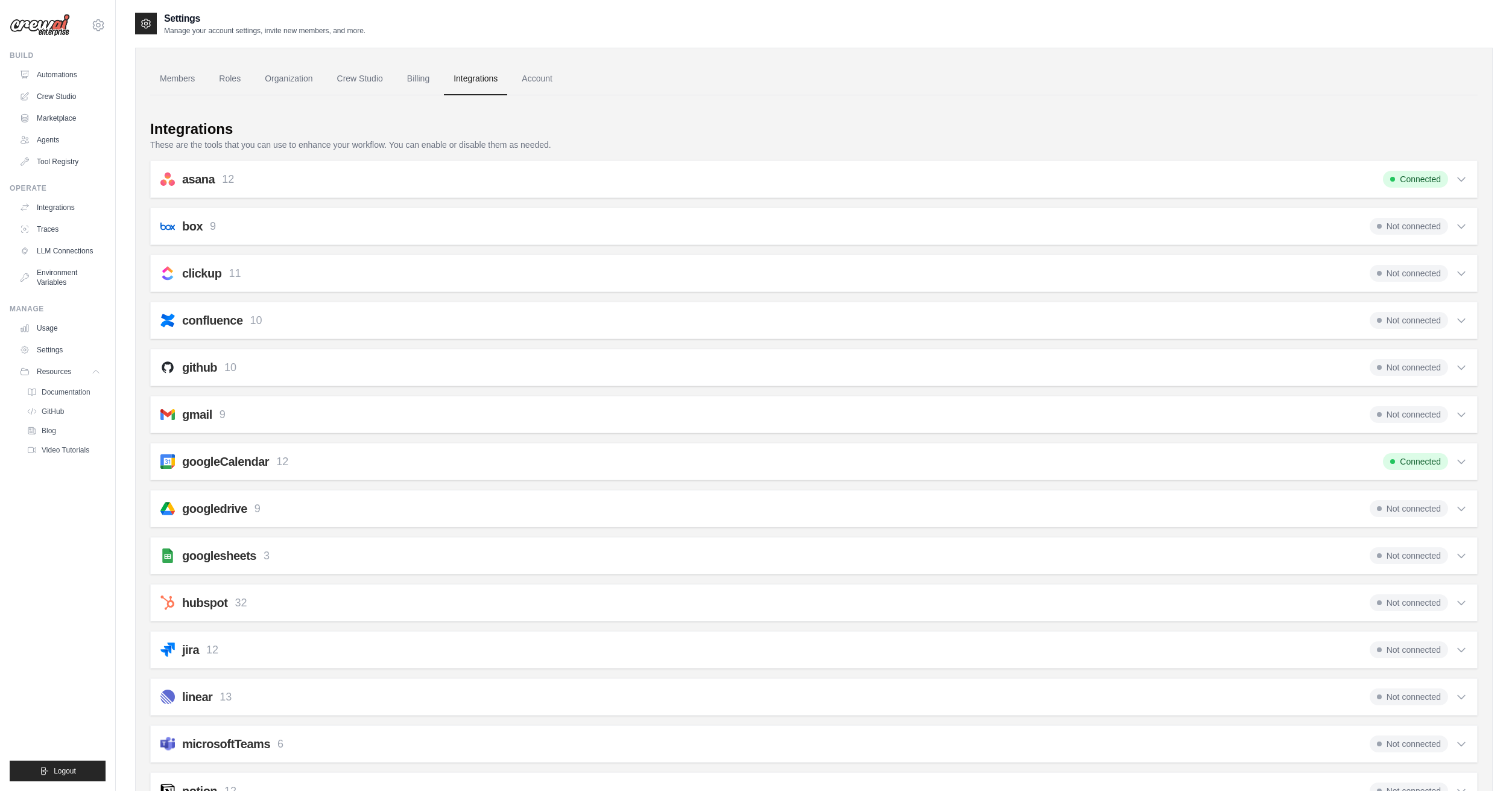
scroll to position [0, 0]
click at [71, 99] on link "Crew Studio" at bounding box center [62, 97] width 91 height 19
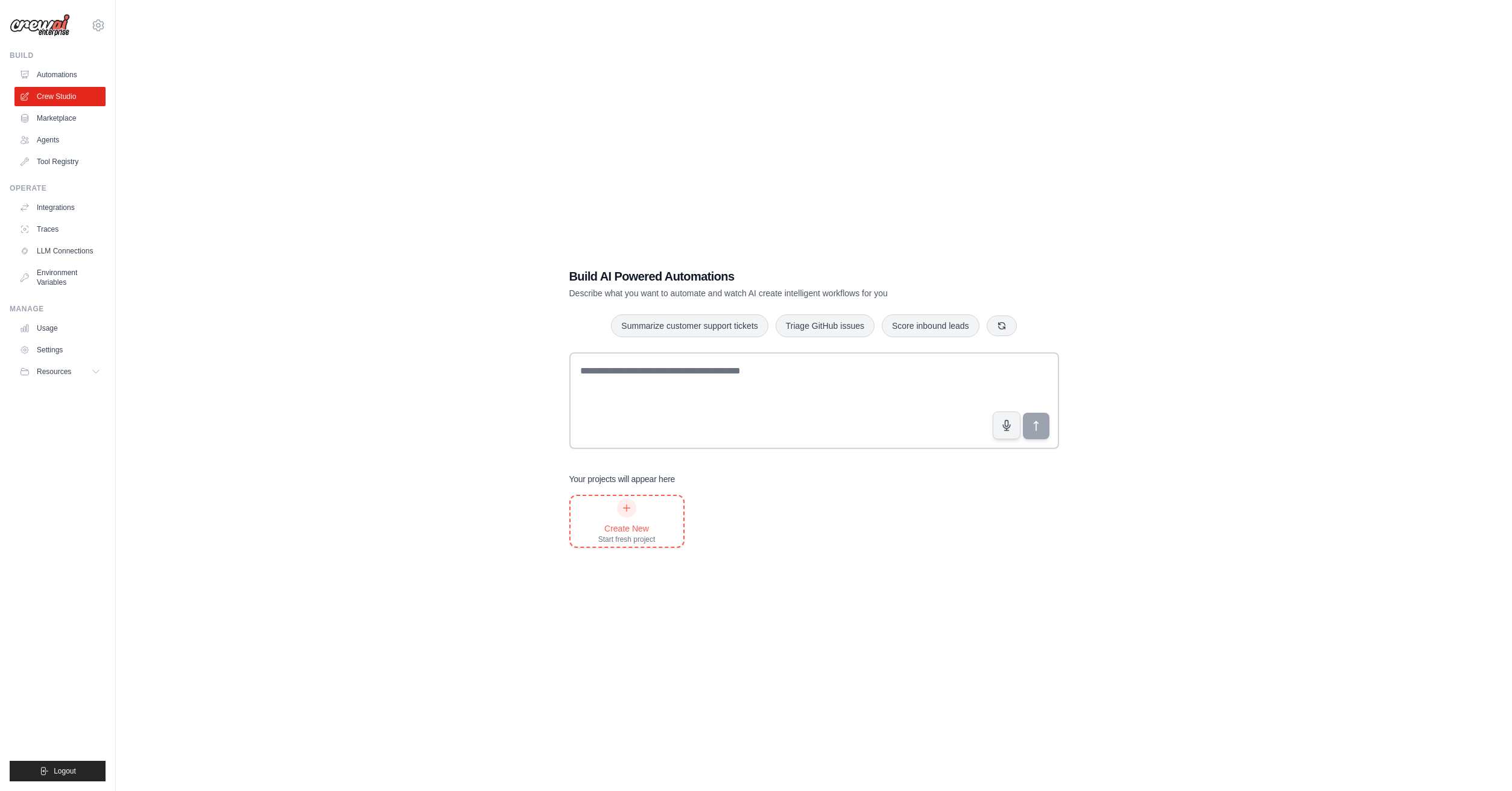
click at [613, 523] on div "Create New" at bounding box center [626, 528] width 57 height 12
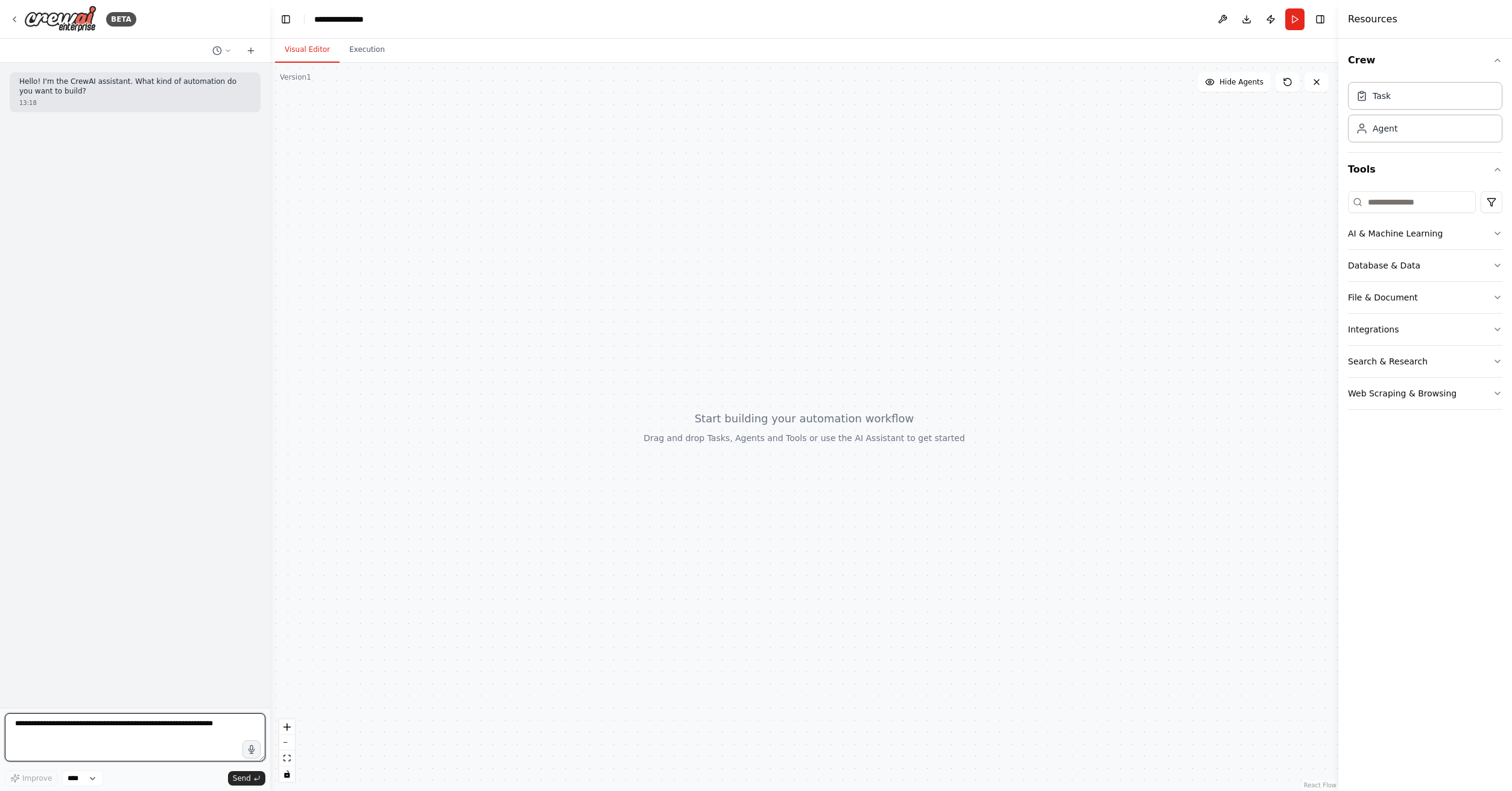
click at [214, 743] on textarea at bounding box center [135, 736] width 261 height 48
click at [1468, 242] on button "AI & Machine Learning" at bounding box center [1425, 233] width 154 height 31
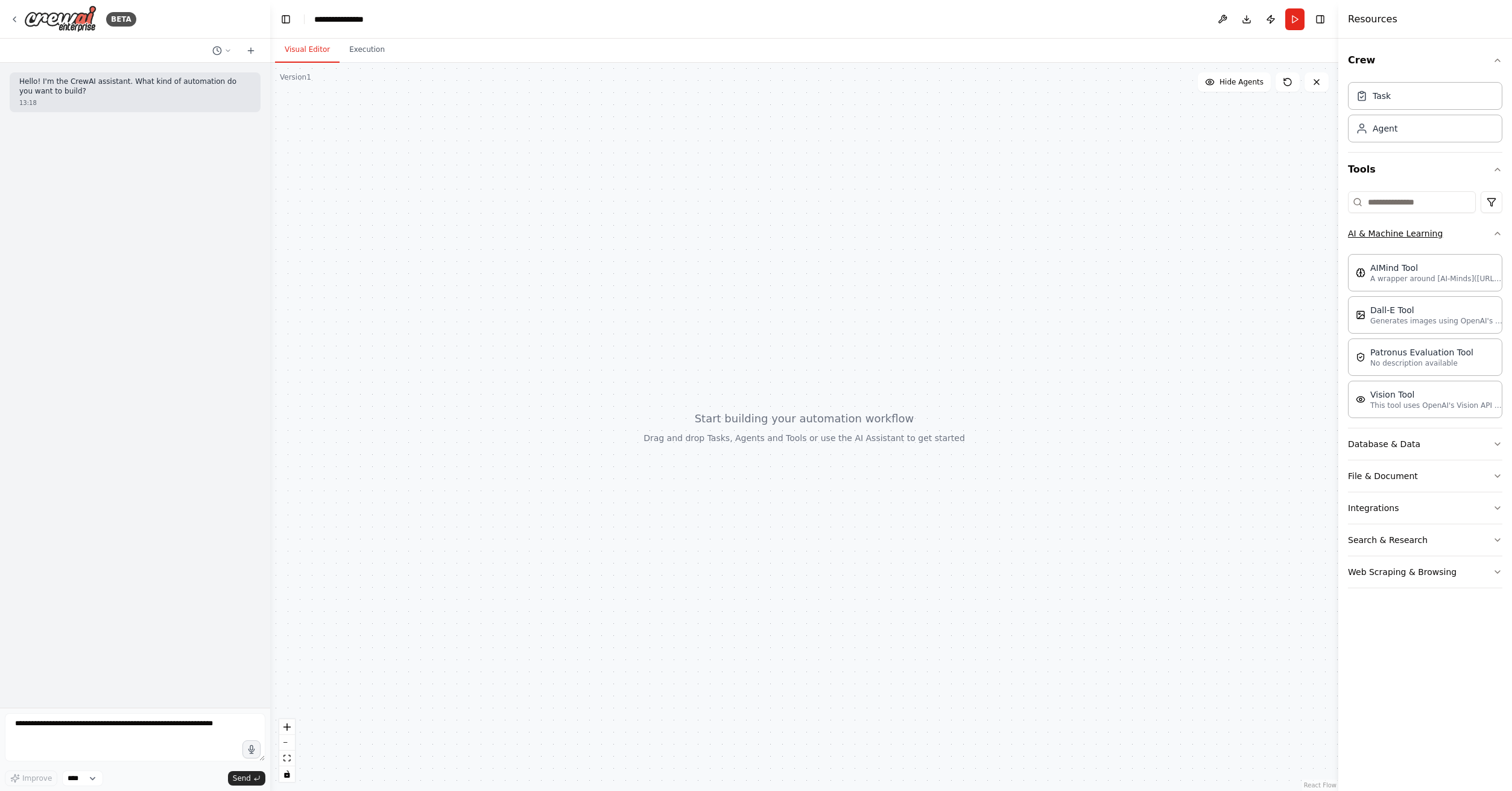
click at [1468, 242] on button "AI & Machine Learning" at bounding box center [1425, 233] width 154 height 31
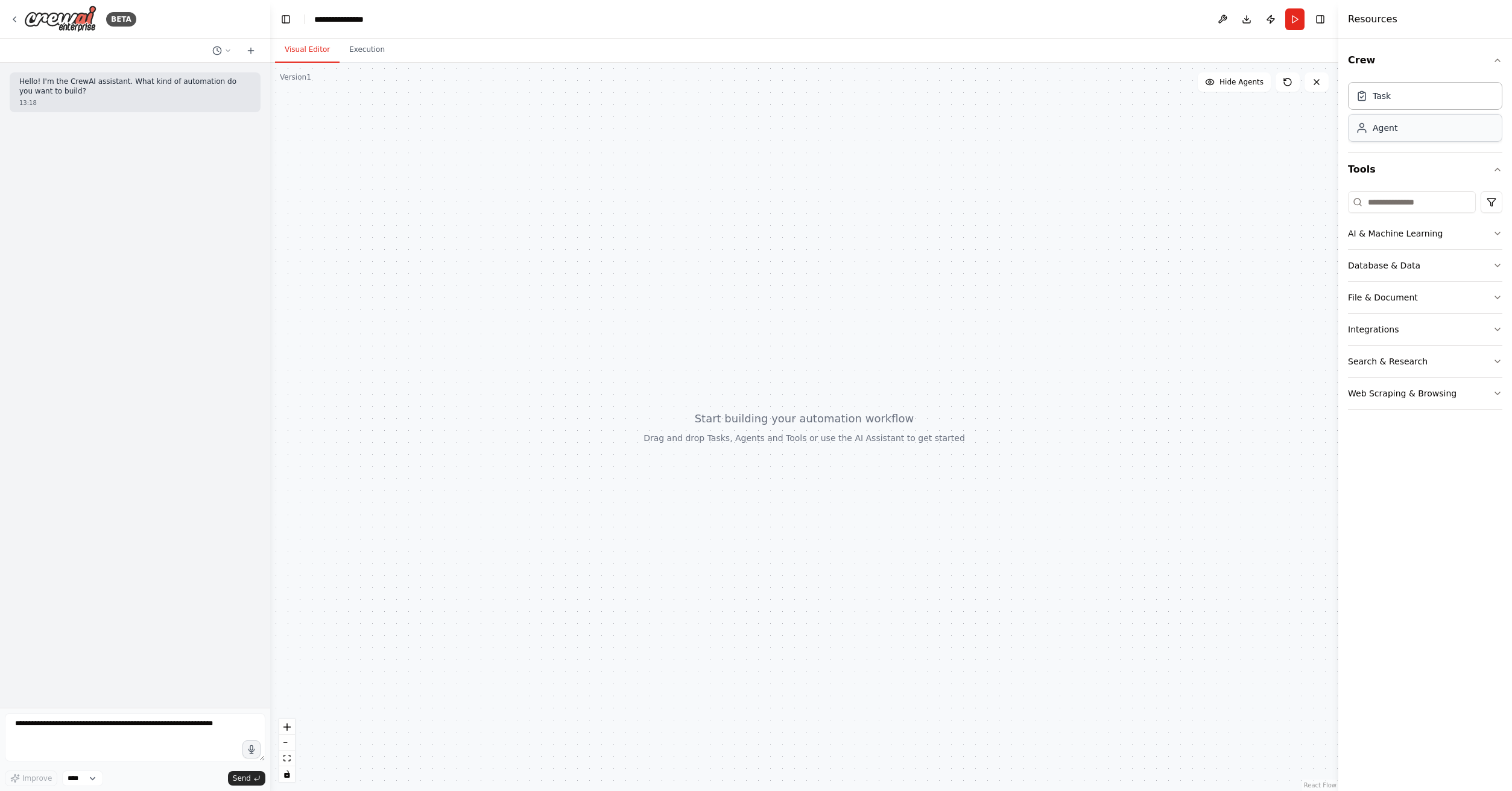
click at [1434, 136] on div "Agent" at bounding box center [1425, 127] width 154 height 27
click at [559, 368] on icon at bounding box center [562, 366] width 9 height 9
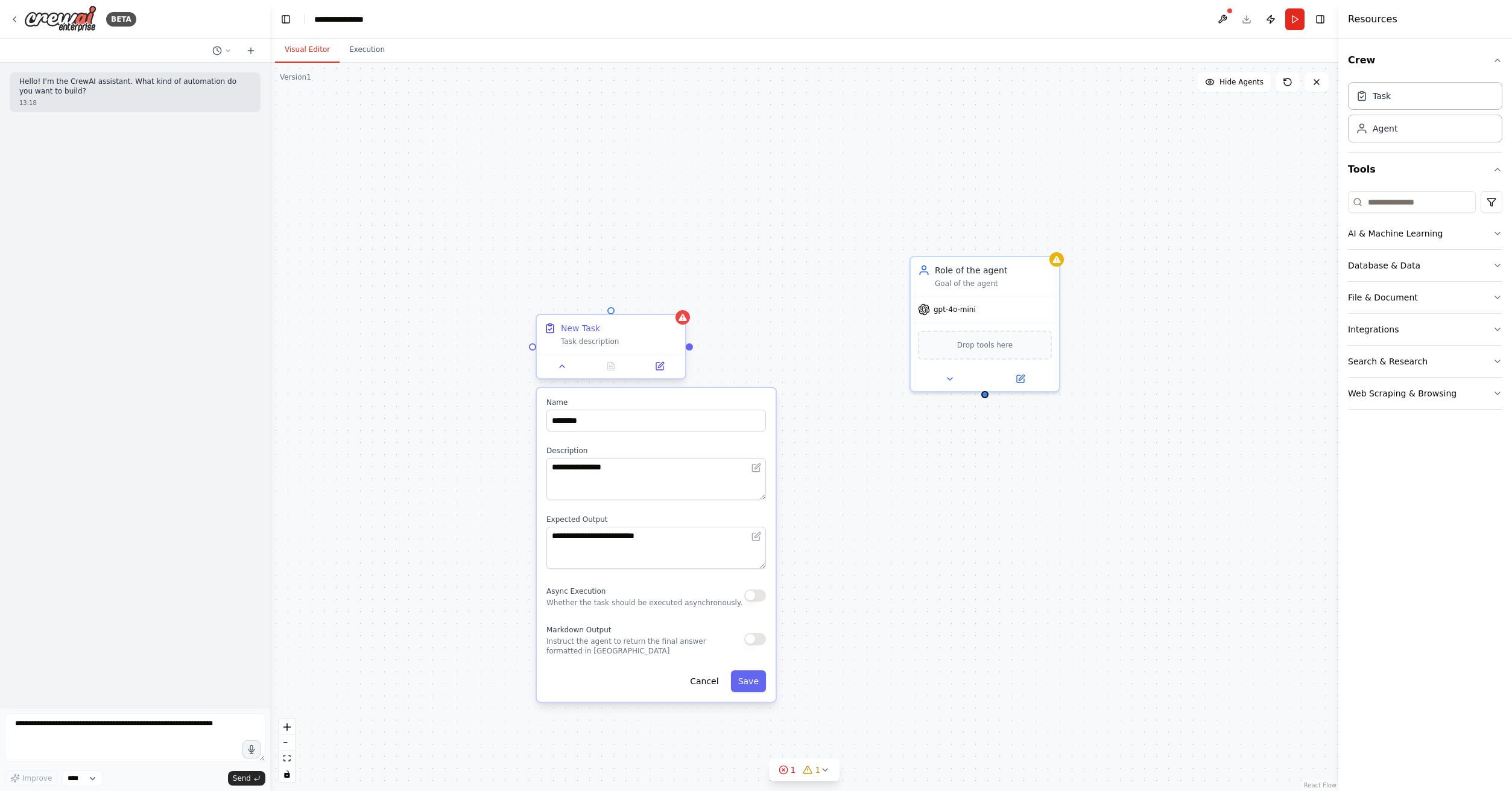
click at [658, 339] on div "Task description" at bounding box center [619, 341] width 117 height 9
click at [675, 299] on button at bounding box center [675, 304] width 16 height 16
click at [716, 685] on button "Cancel" at bounding box center [704, 680] width 43 height 22
click at [678, 304] on icon at bounding box center [676, 304] width 8 height 8
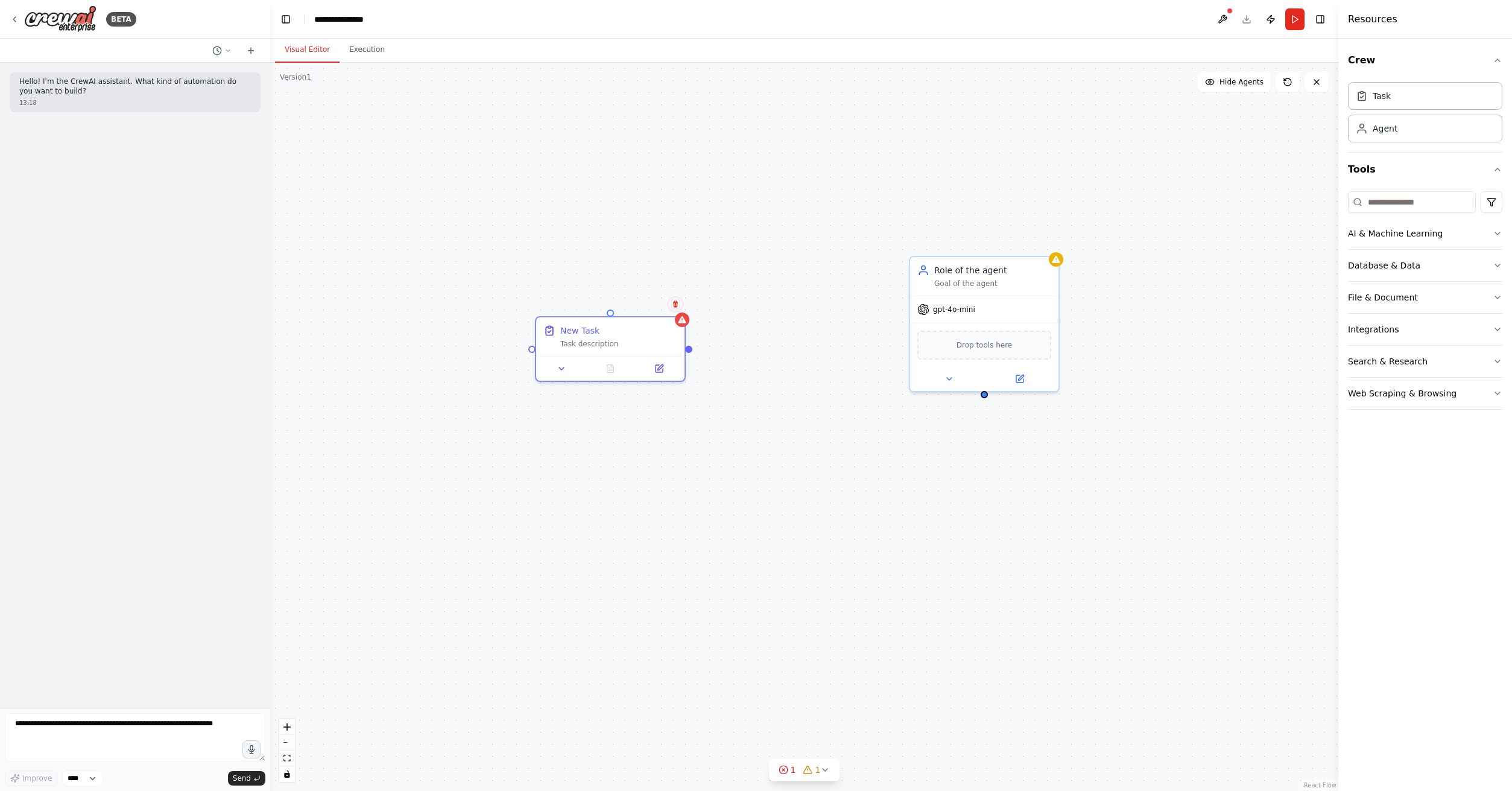
click at [678, 304] on icon at bounding box center [675, 304] width 8 height 8
click at [655, 305] on button "Confirm" at bounding box center [640, 303] width 43 height 14
click at [1053, 264] on div "Role of the agent Goal of the agent" at bounding box center [984, 274] width 149 height 39
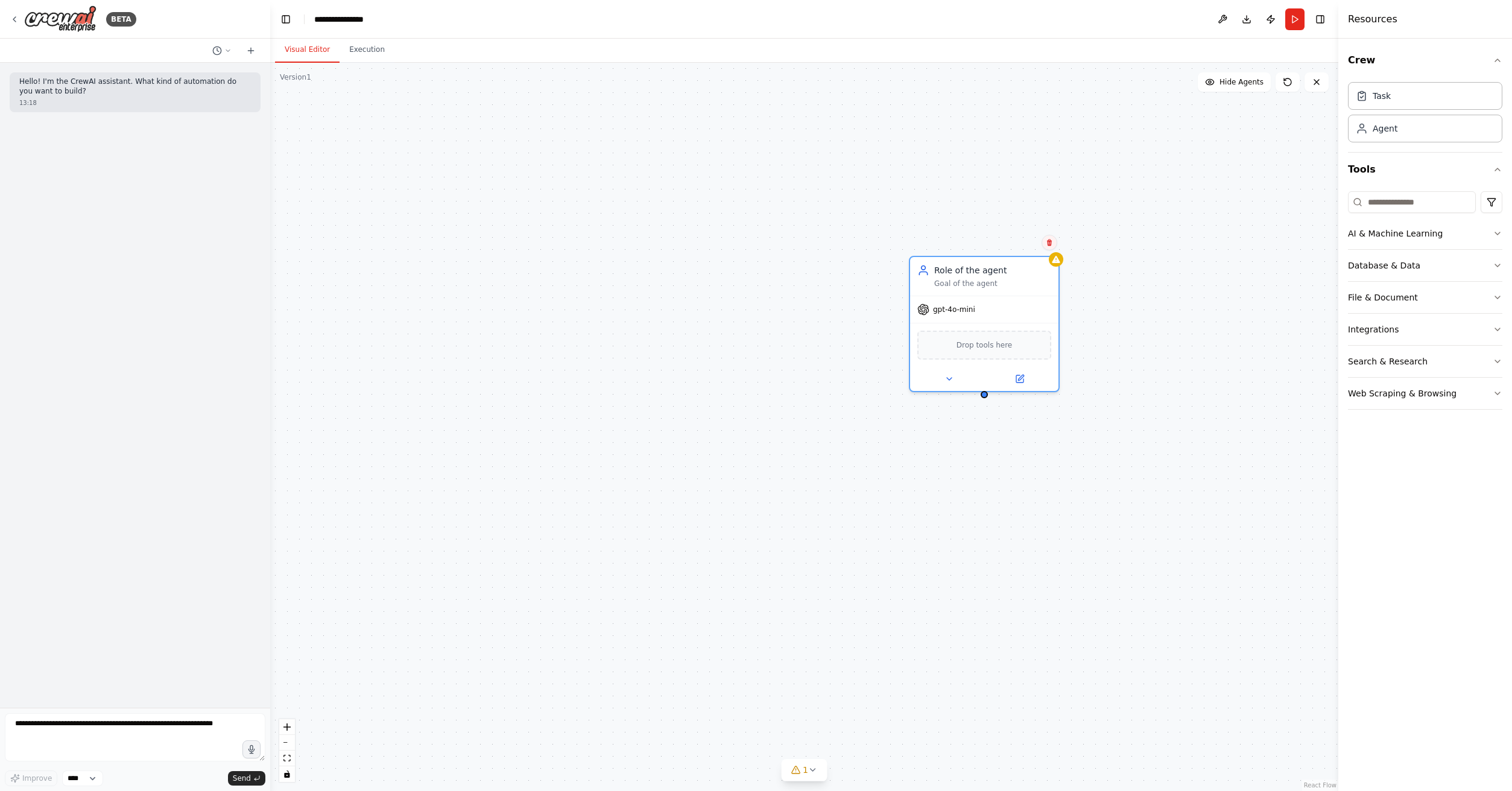
click at [1046, 247] on button at bounding box center [1049, 243] width 16 height 16
click at [1021, 246] on button "Confirm" at bounding box center [1015, 242] width 43 height 14
click at [1403, 304] on button "File & Document" at bounding box center [1425, 297] width 154 height 31
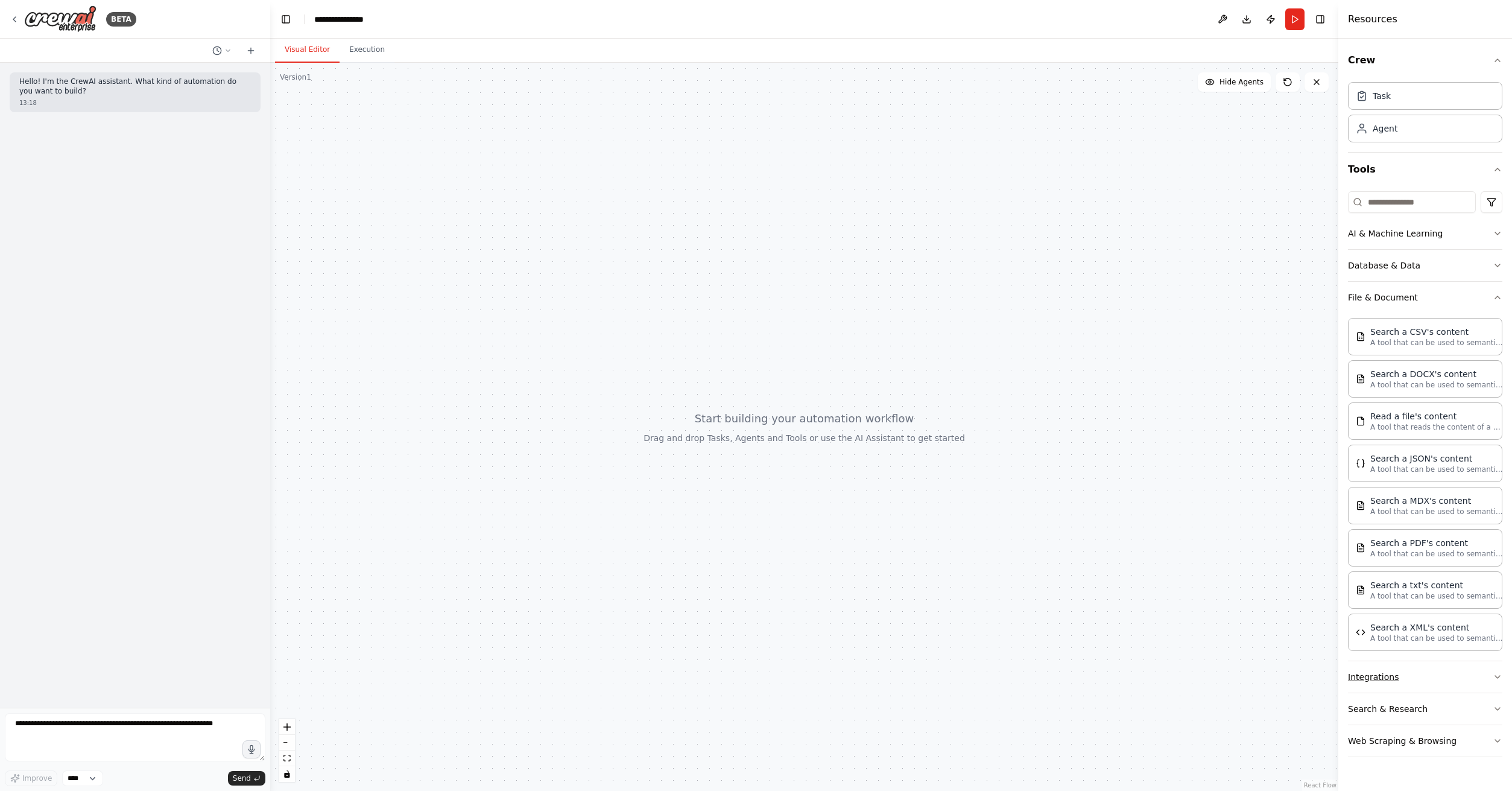
click at [1387, 668] on button "Integrations" at bounding box center [1425, 676] width 154 height 31
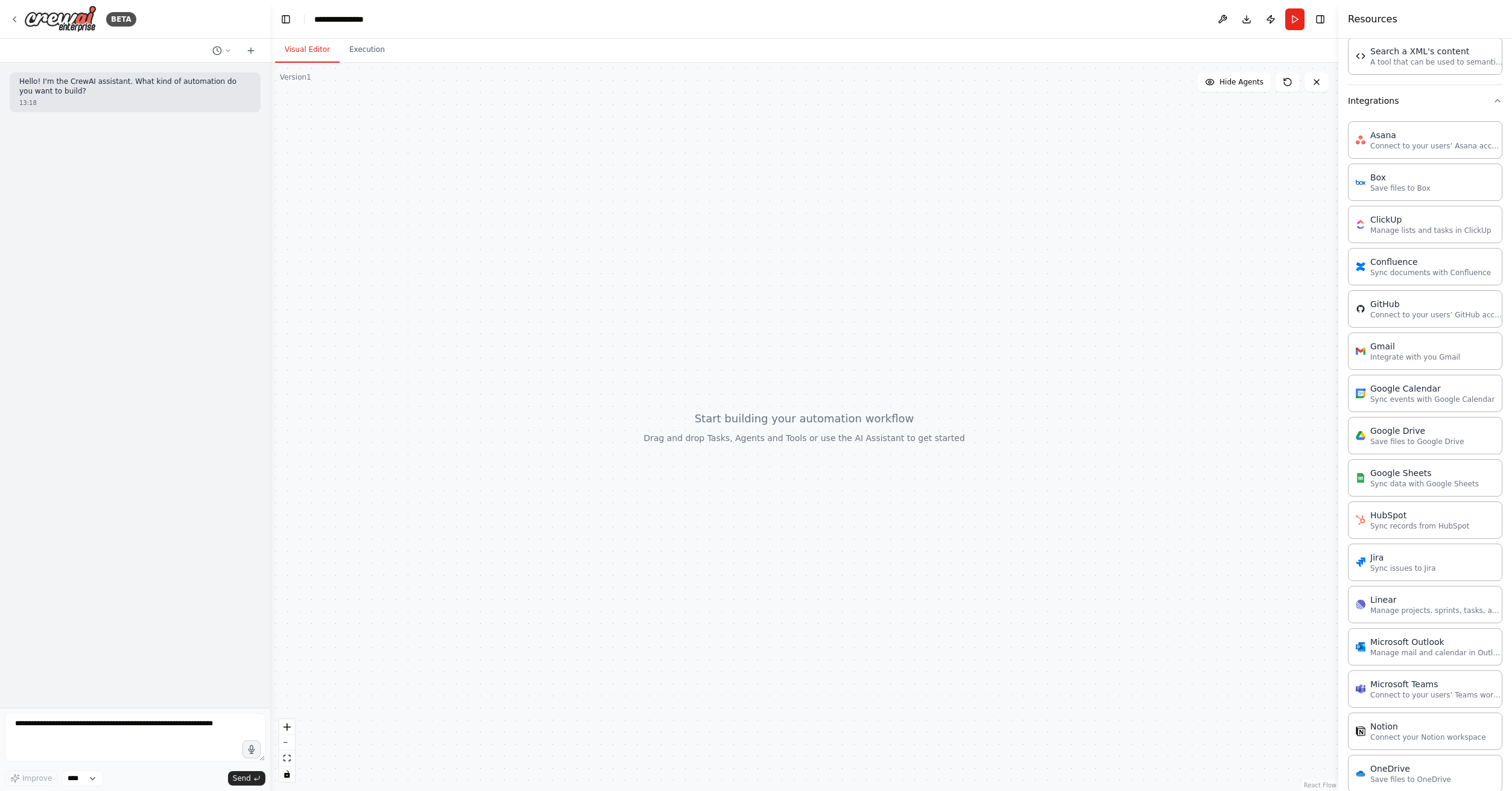
scroll to position [564, 0]
